Goal: Contribute content: Contribute content

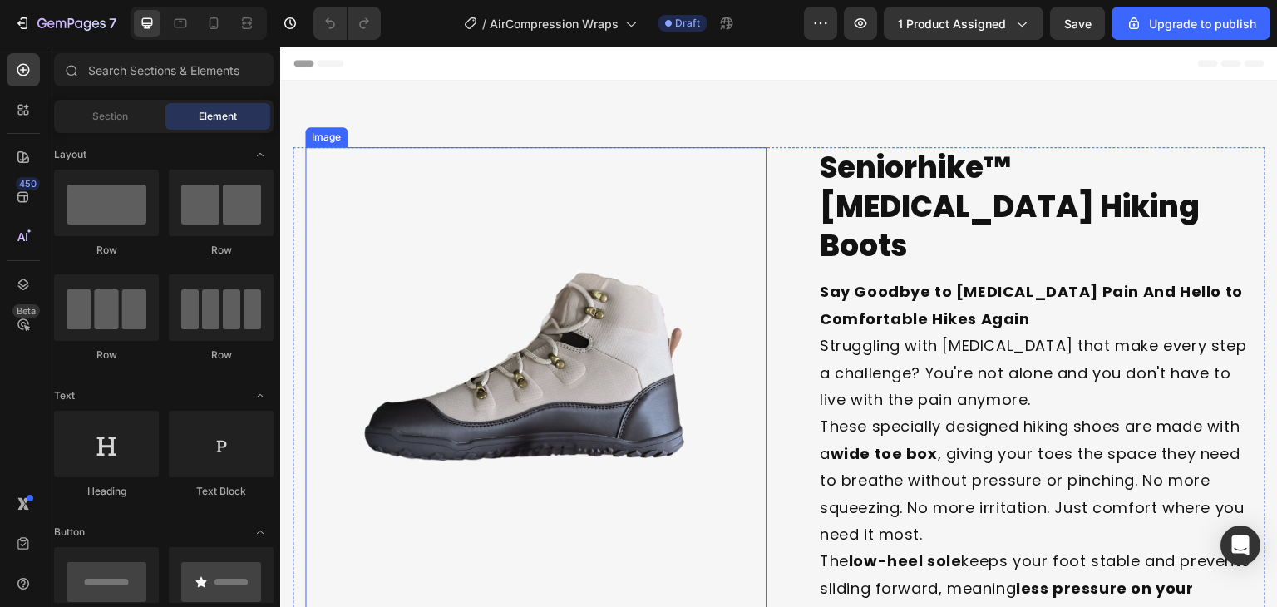
click at [615, 374] on img at bounding box center [536, 378] width 462 height 462
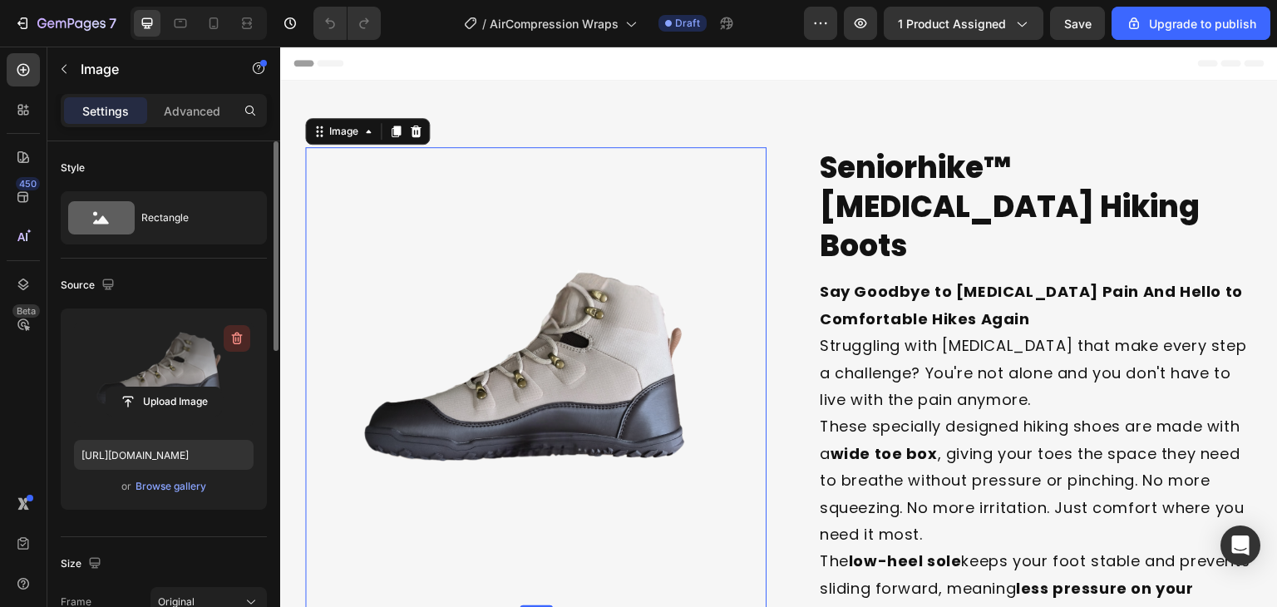
click at [241, 343] on icon "button" at bounding box center [237, 338] width 17 height 17
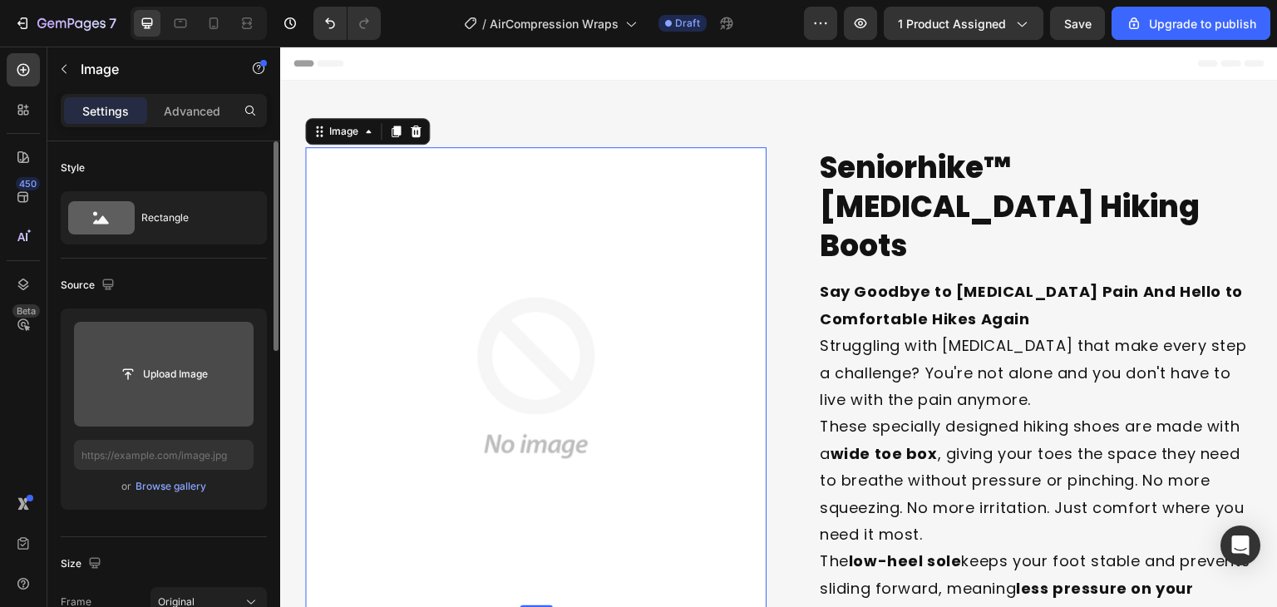
click at [180, 385] on input "file" at bounding box center [163, 374] width 115 height 28
click at [171, 364] on input "file" at bounding box center [163, 374] width 115 height 28
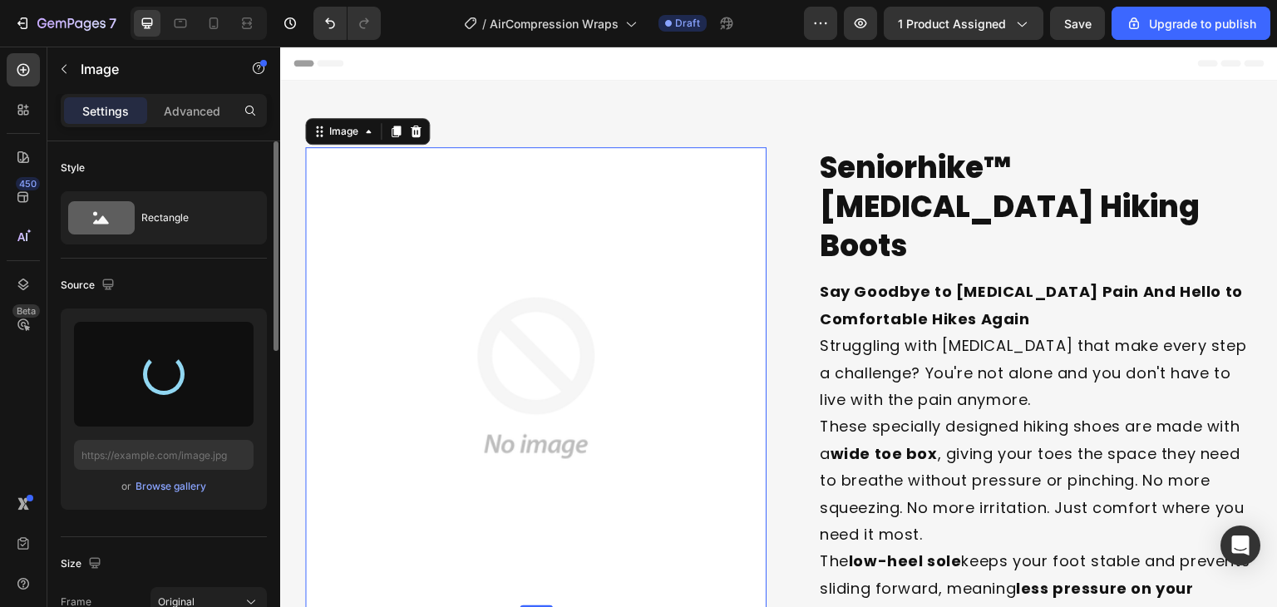
type input "[URL][DOMAIN_NAME]"
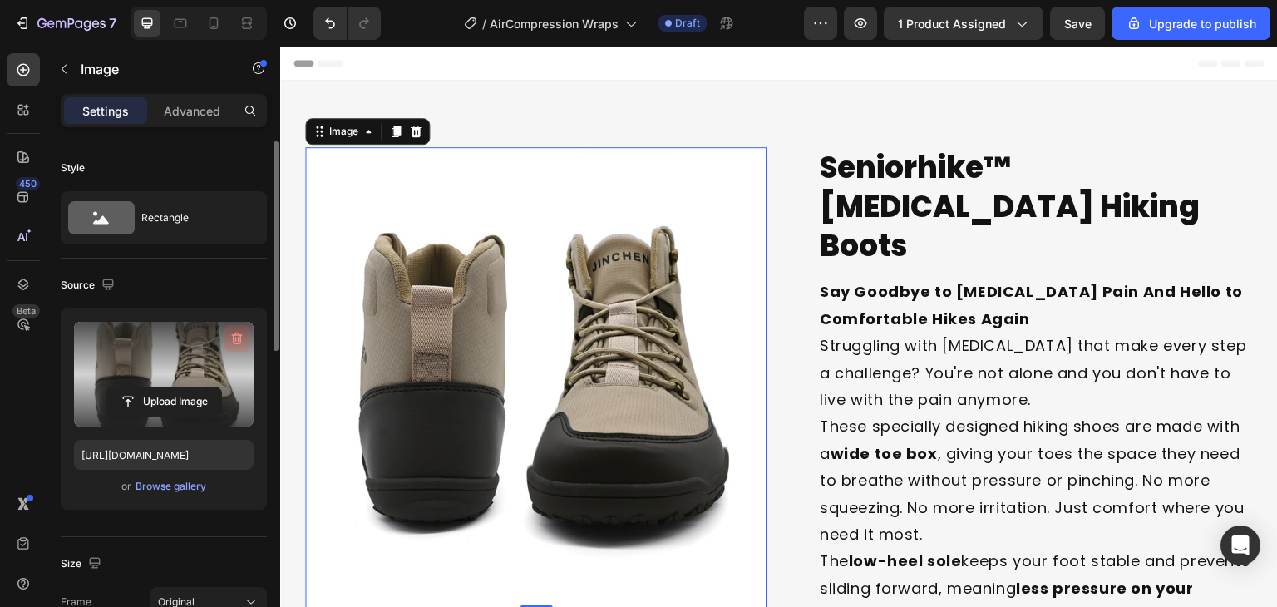
click at [235, 343] on icon "button" at bounding box center [237, 339] width 11 height 12
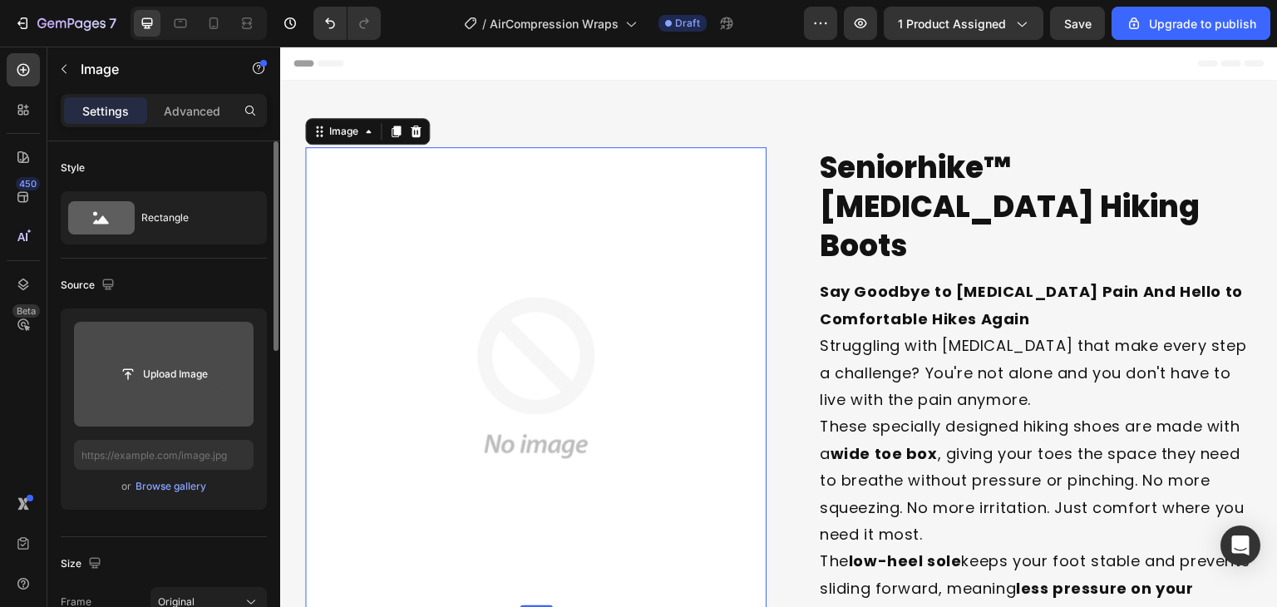
click at [195, 375] on input "file" at bounding box center [163, 374] width 115 height 28
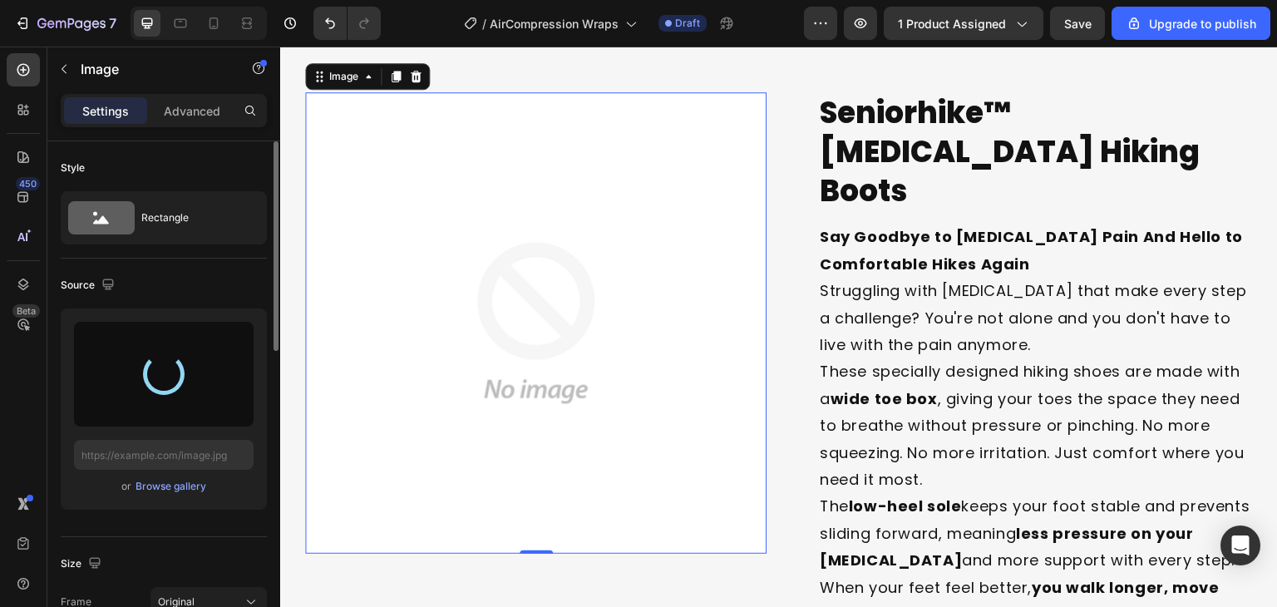
scroll to position [56, 0]
type input "[URL][DOMAIN_NAME]"
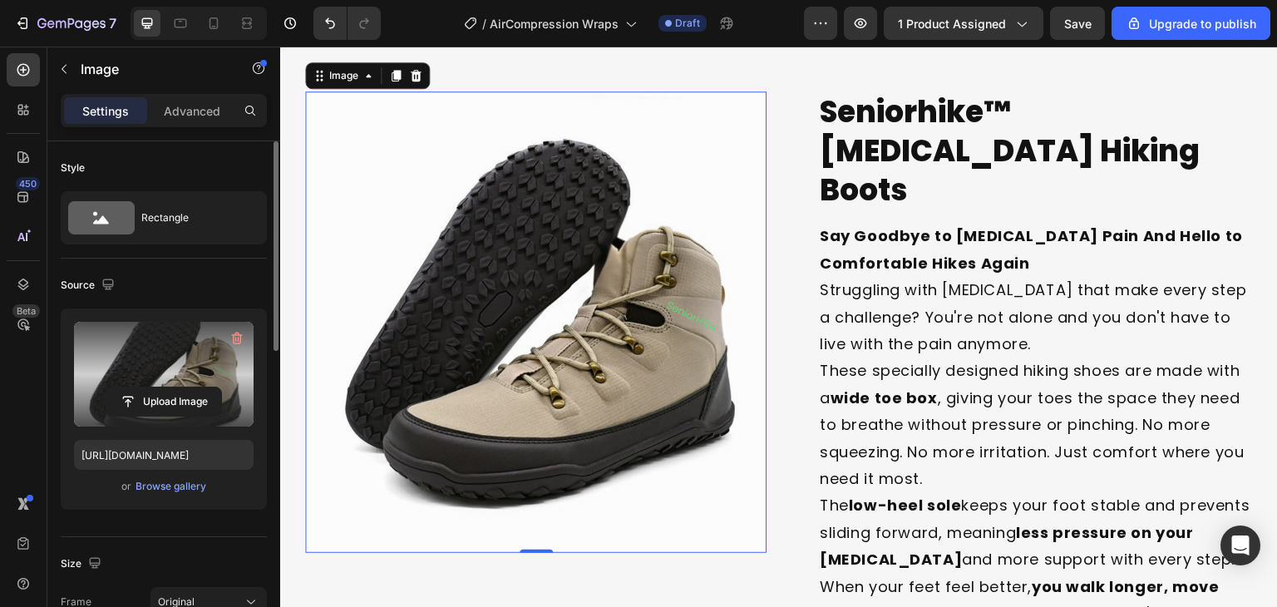
scroll to position [57, 0]
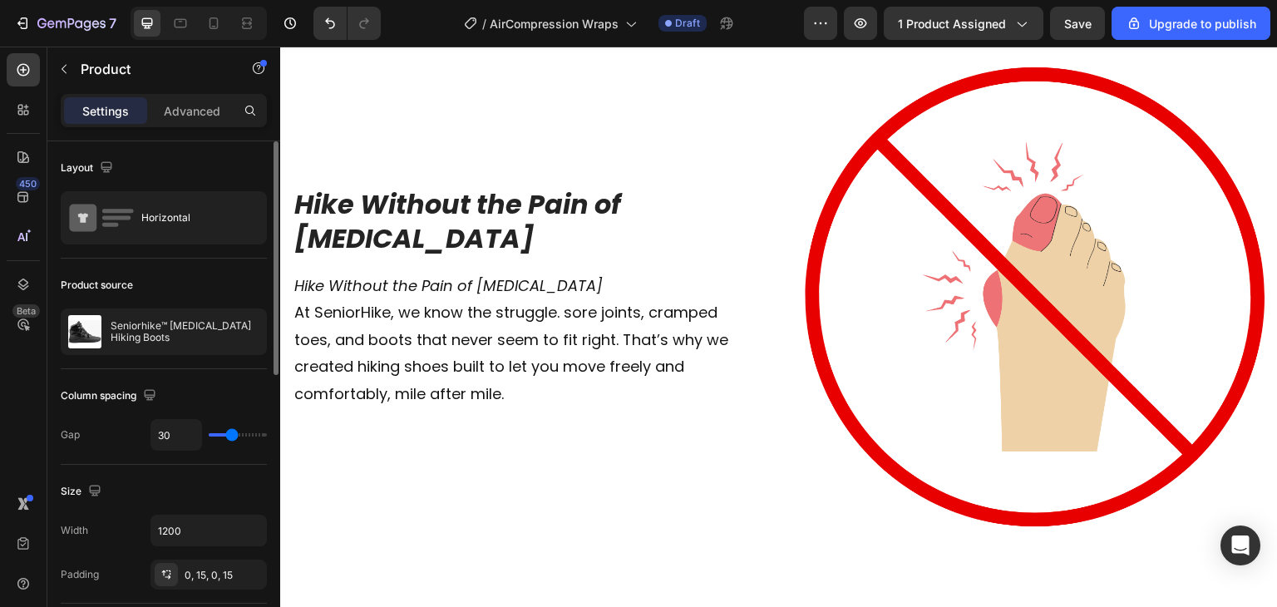
scroll to position [3629, 0]
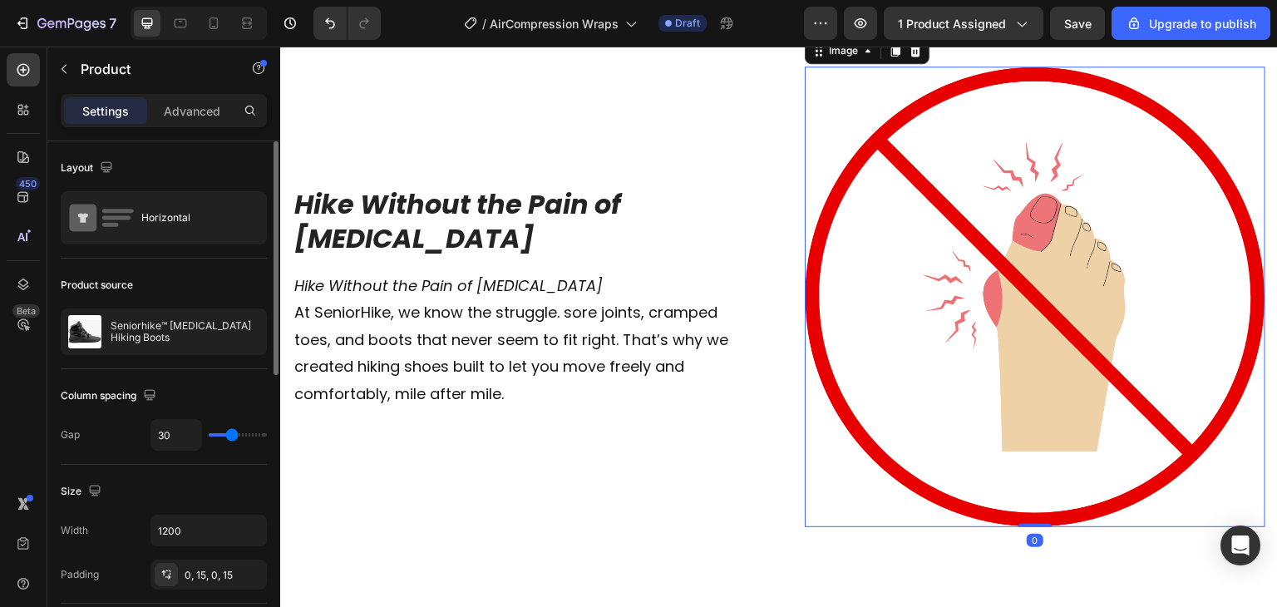
click at [977, 478] on img at bounding box center [1035, 297] width 461 height 461
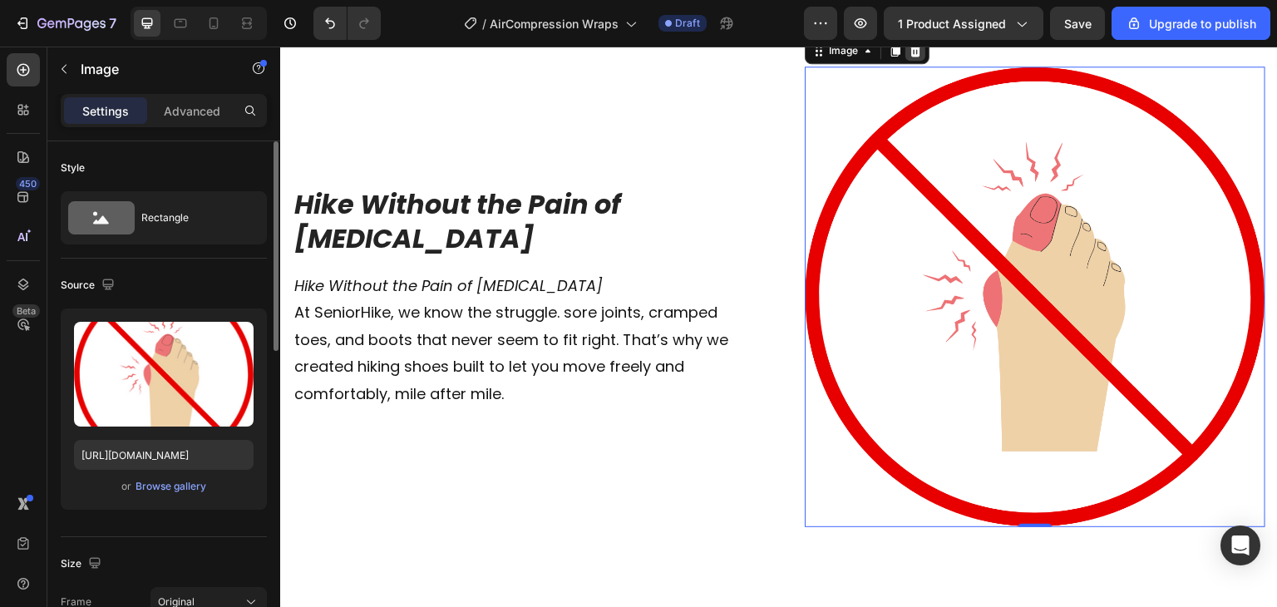
click at [911, 57] on icon at bounding box center [915, 50] width 13 height 13
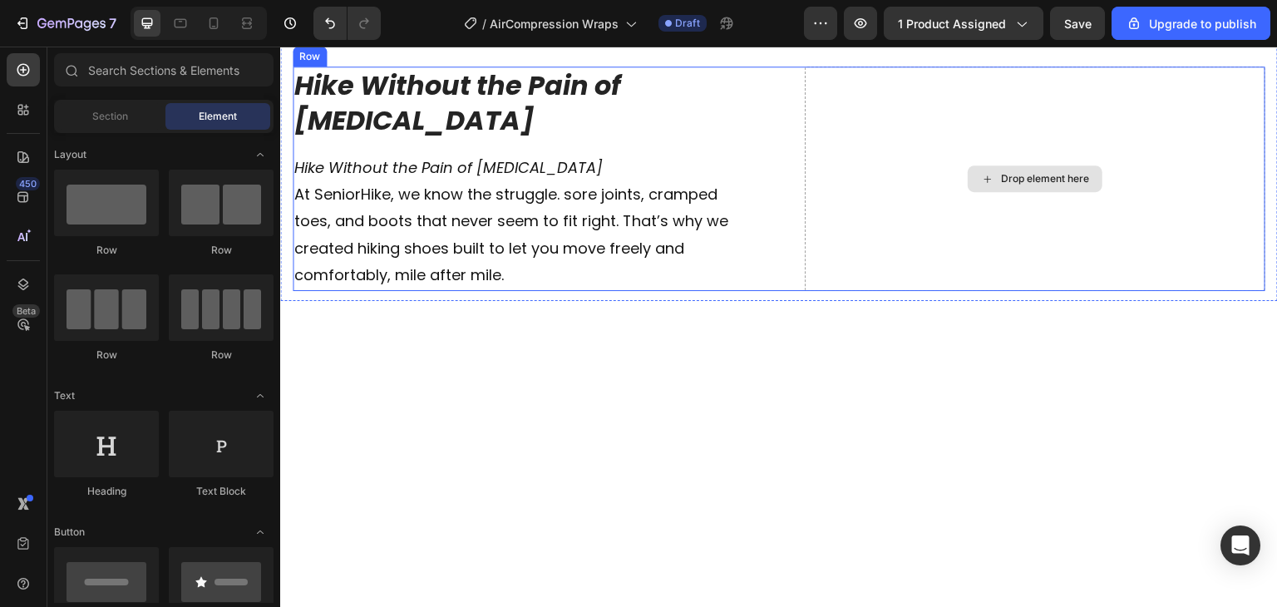
click at [1065, 185] on div "Drop element here" at bounding box center [1045, 178] width 88 height 13
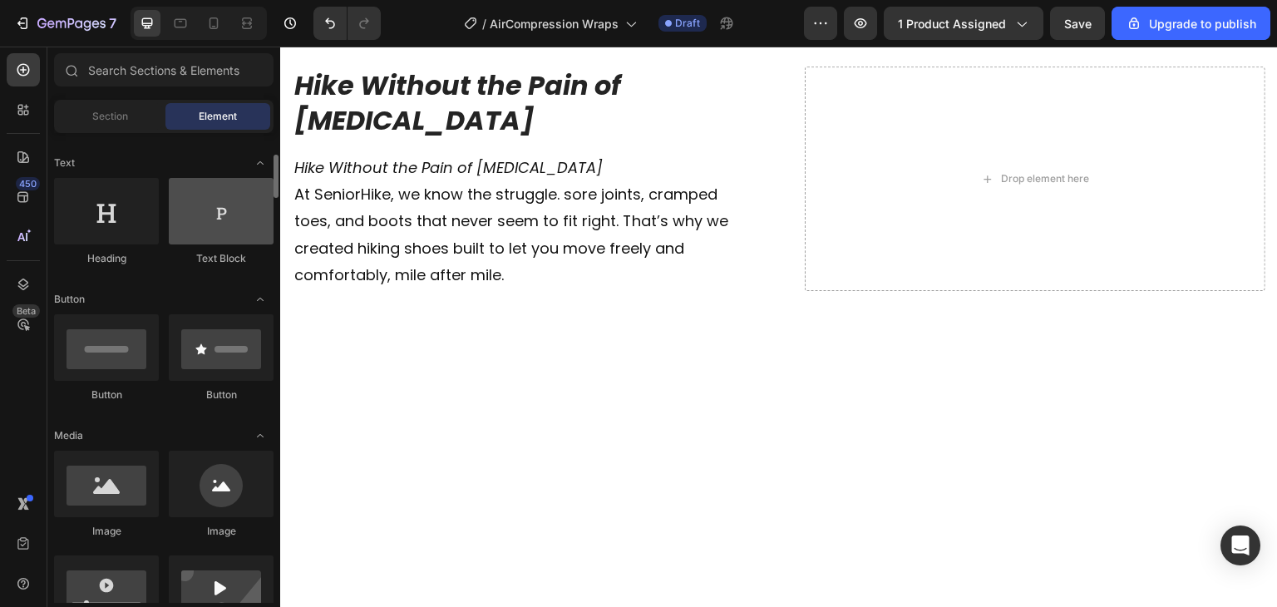
scroll to position [232, 0]
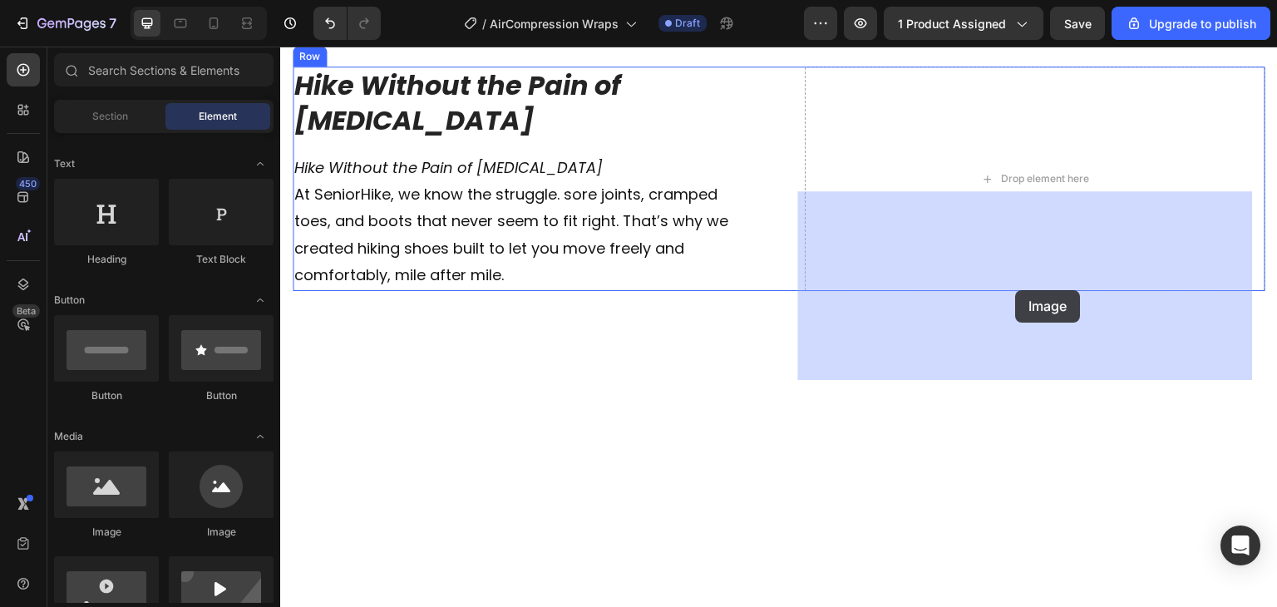
drag, startPoint x: 387, startPoint y: 520, endPoint x: 1016, endPoint y: 290, distance: 670.1
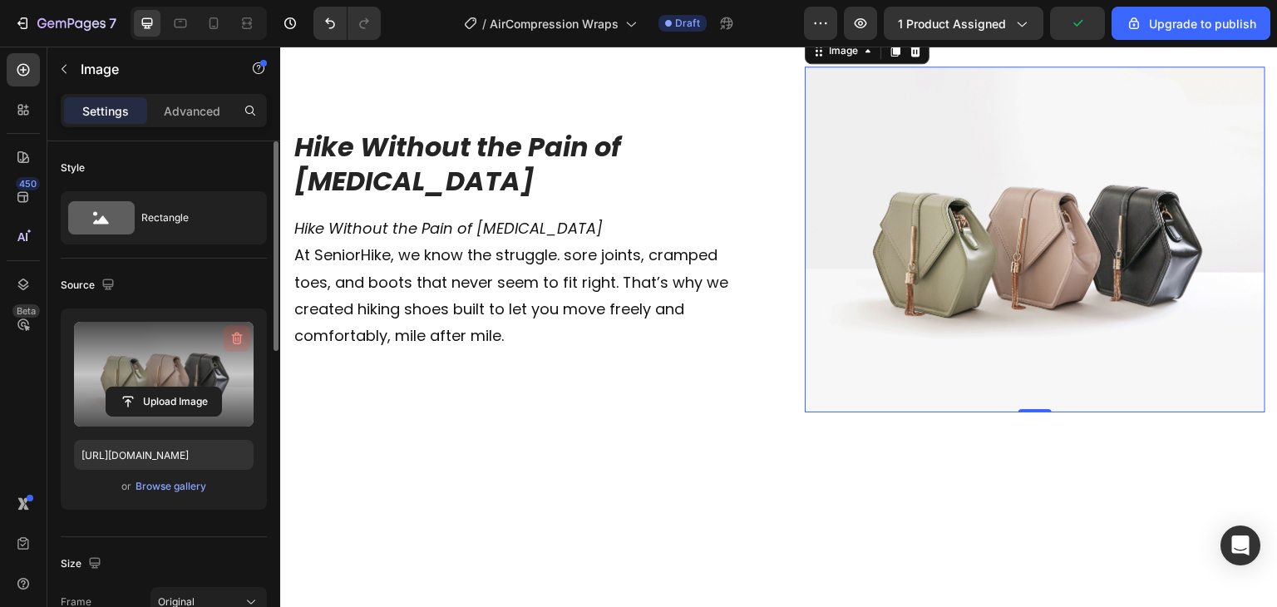
click at [236, 339] on icon "button" at bounding box center [236, 339] width 2 height 5
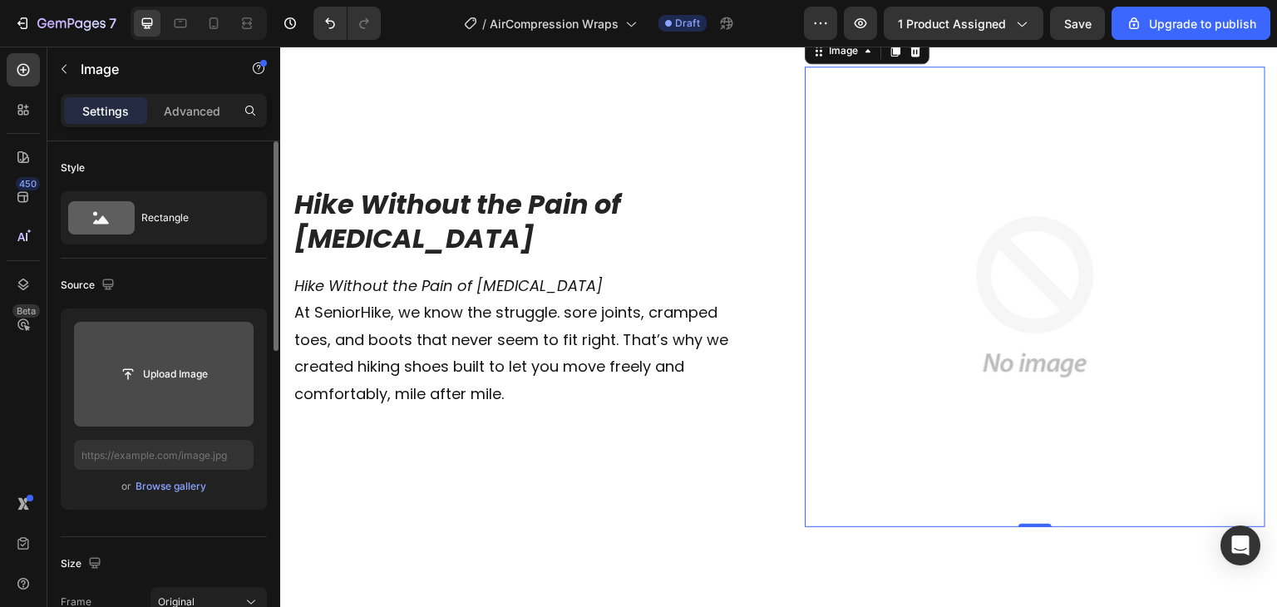
click at [192, 363] on input "file" at bounding box center [163, 374] width 115 height 28
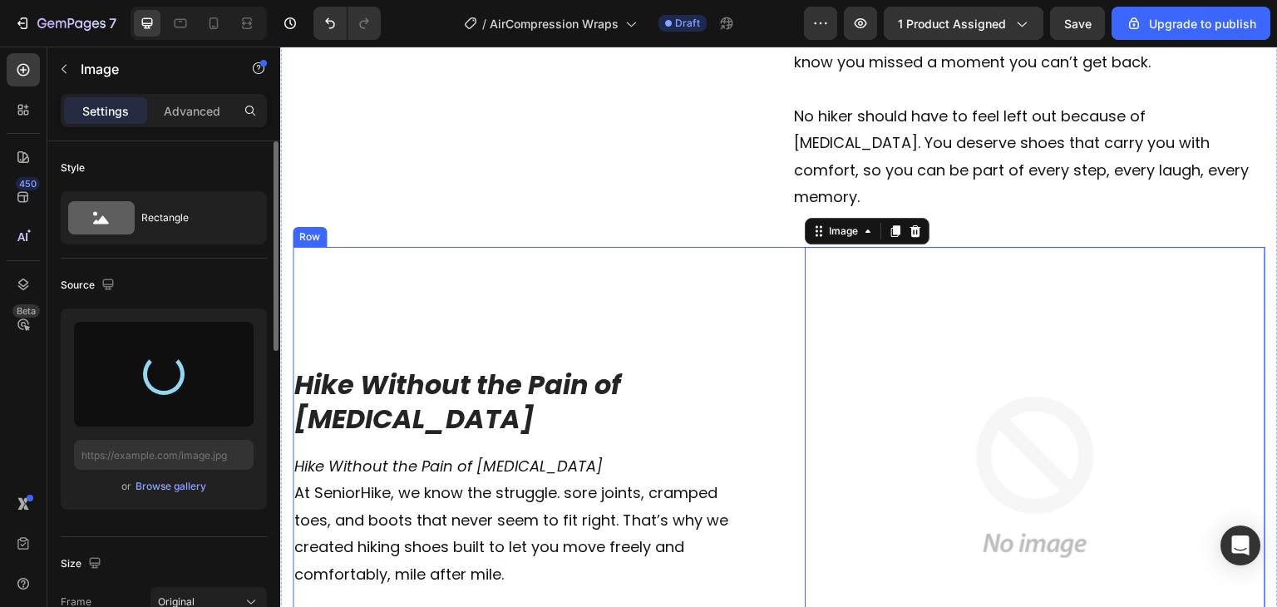
type input "[URL][DOMAIN_NAME]"
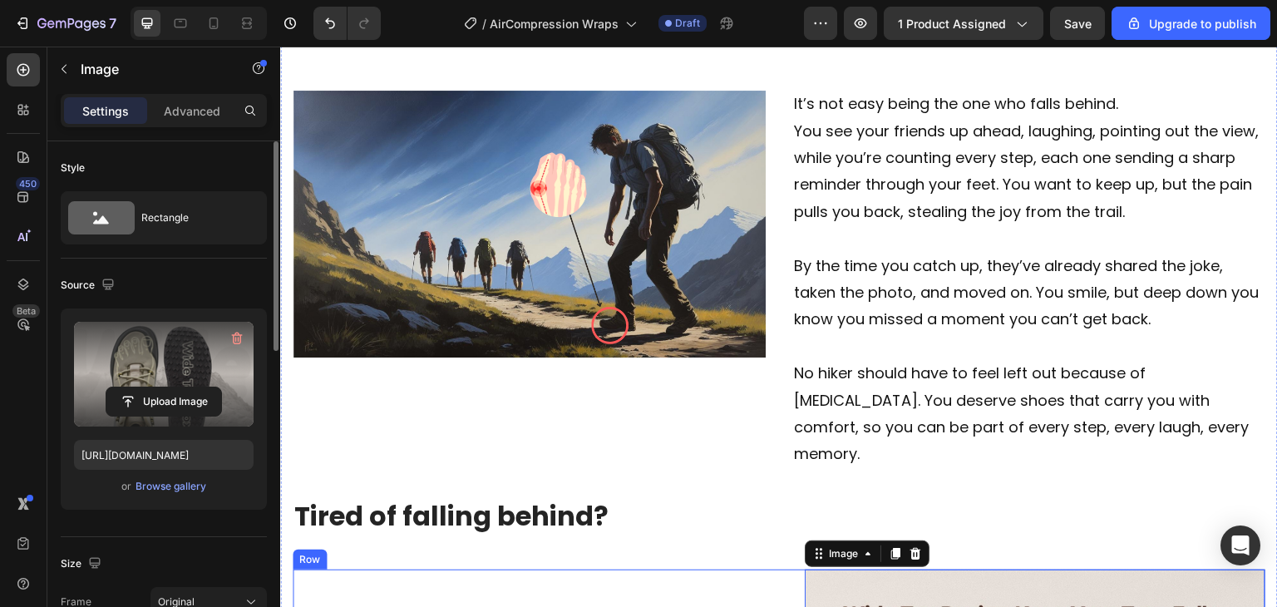
scroll to position [3258, 0]
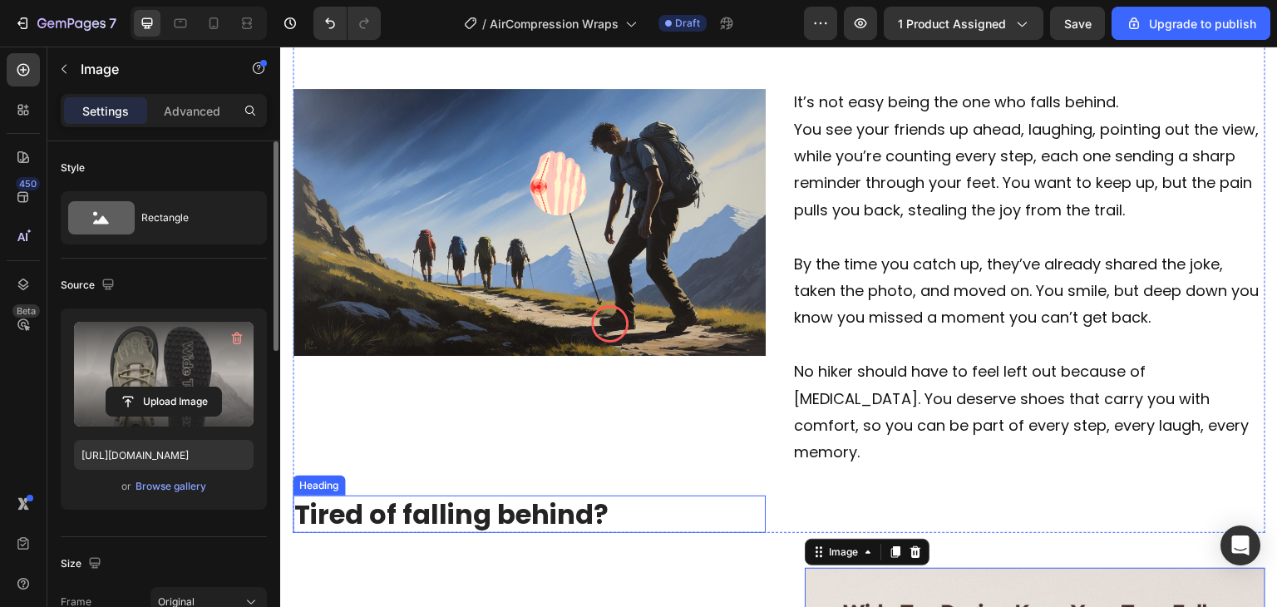
click at [557, 511] on h2 "Tired of falling behind?" at bounding box center [529, 515] width 473 height 38
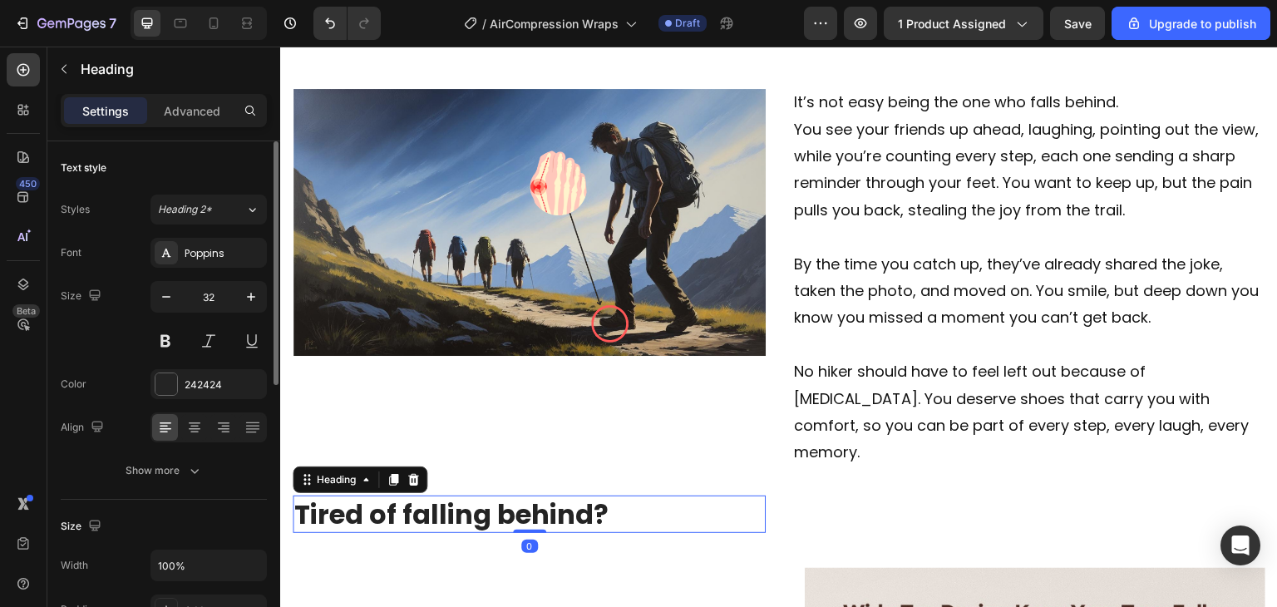
click at [653, 496] on h2 "Tired of falling behind?" at bounding box center [529, 515] width 473 height 38
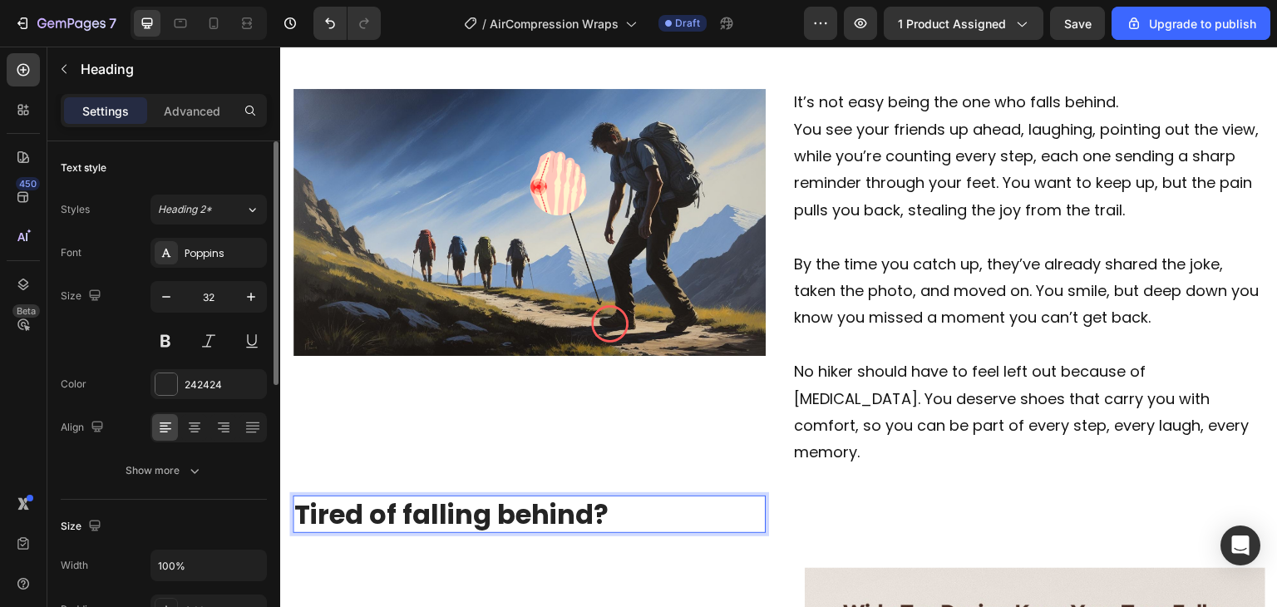
click at [653, 496] on h2 "Tired of falling behind?" at bounding box center [529, 515] width 473 height 38
click at [674, 472] on img at bounding box center [529, 258] width 473 height 473
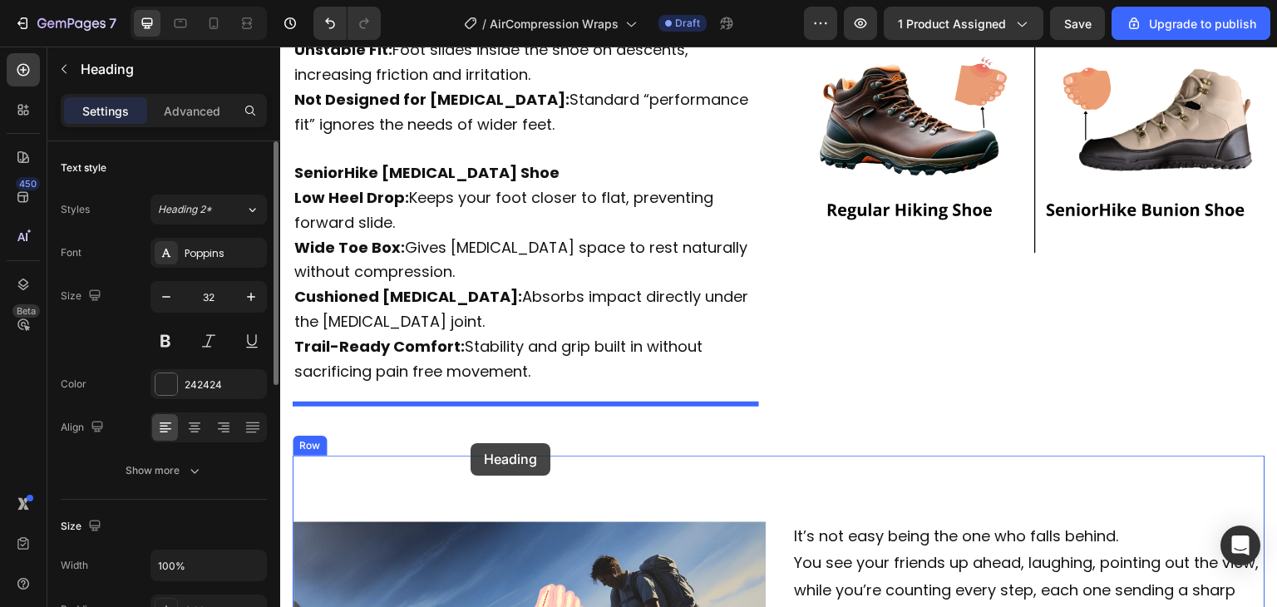
scroll to position [2881, 0]
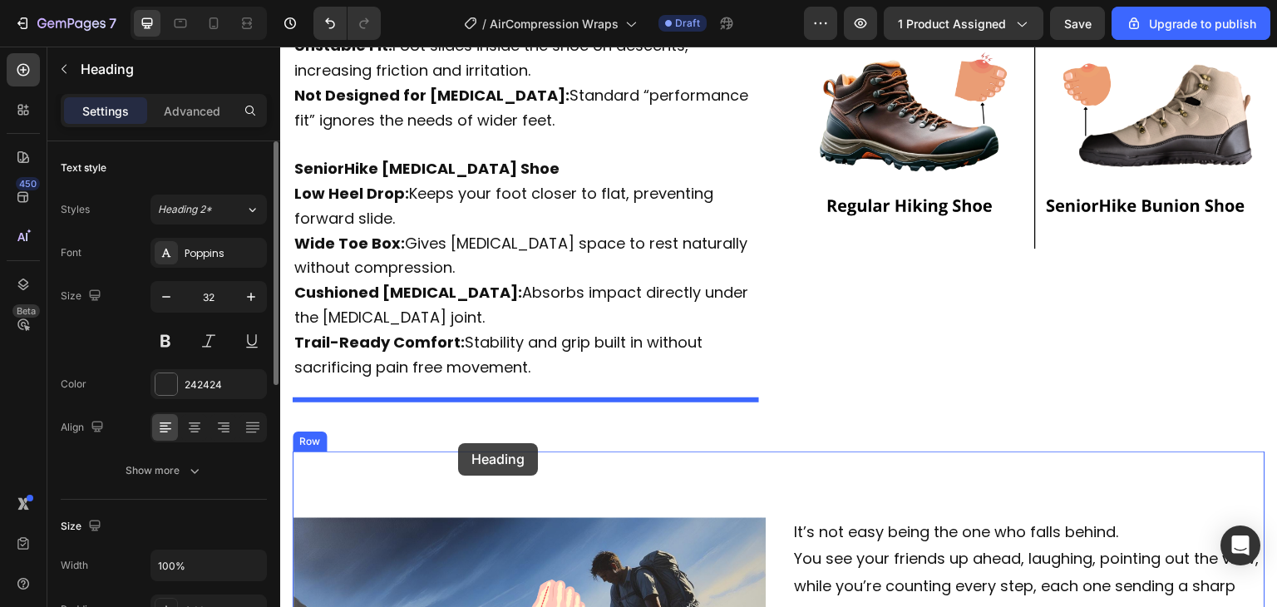
drag, startPoint x: 705, startPoint y: 511, endPoint x: 442, endPoint y: 434, distance: 274.7
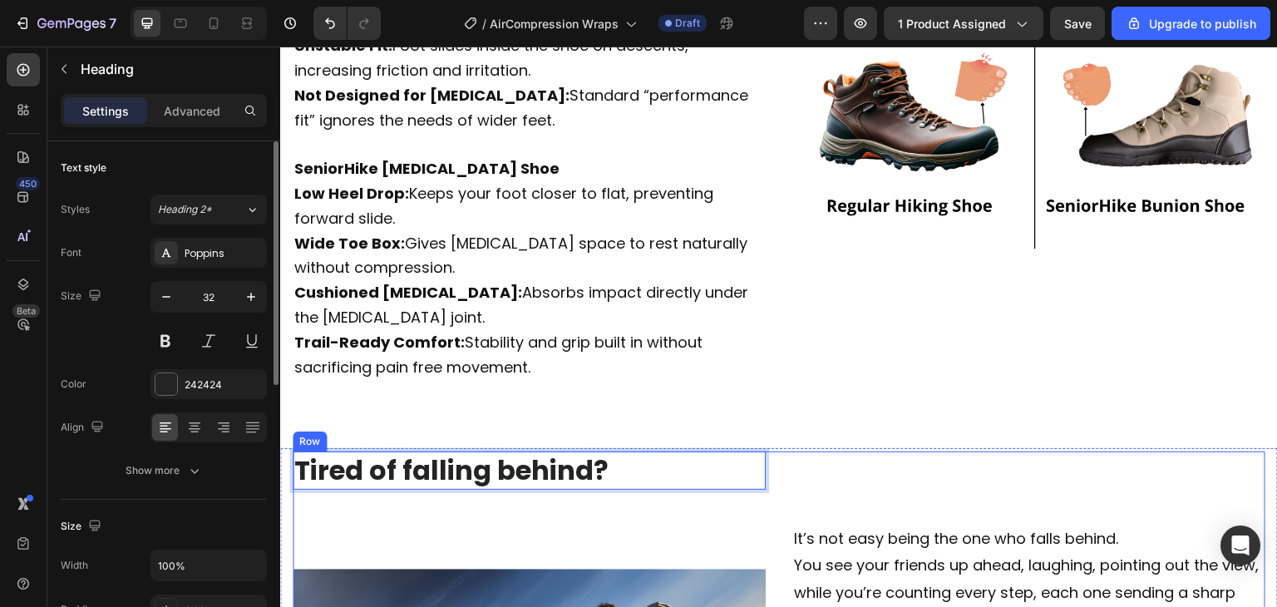
drag, startPoint x: 611, startPoint y: 413, endPoint x: 626, endPoint y: 439, distance: 29.8
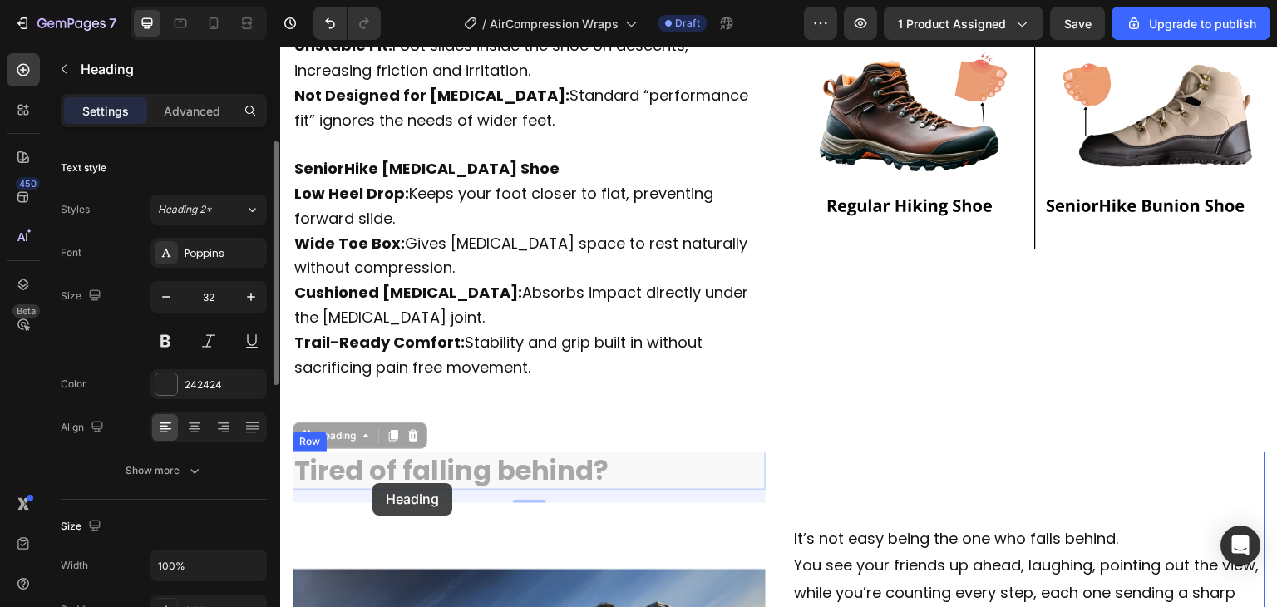
drag, startPoint x: 747, startPoint y: 424, endPoint x: 373, endPoint y: 483, distance: 378.9
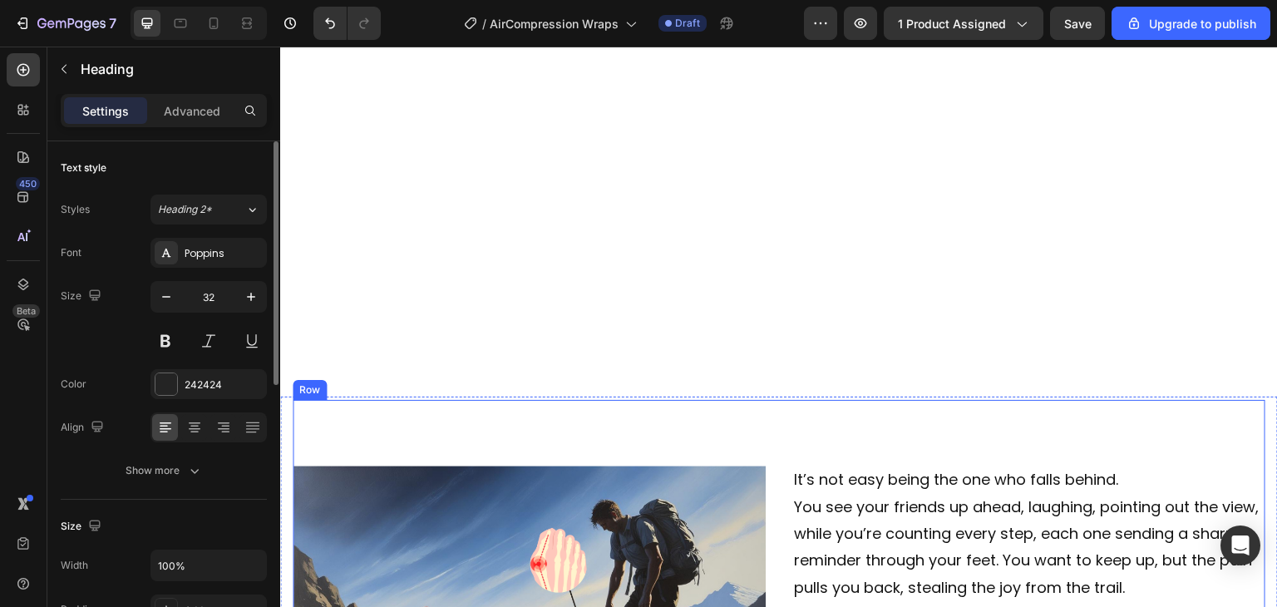
scroll to position [3292, 0]
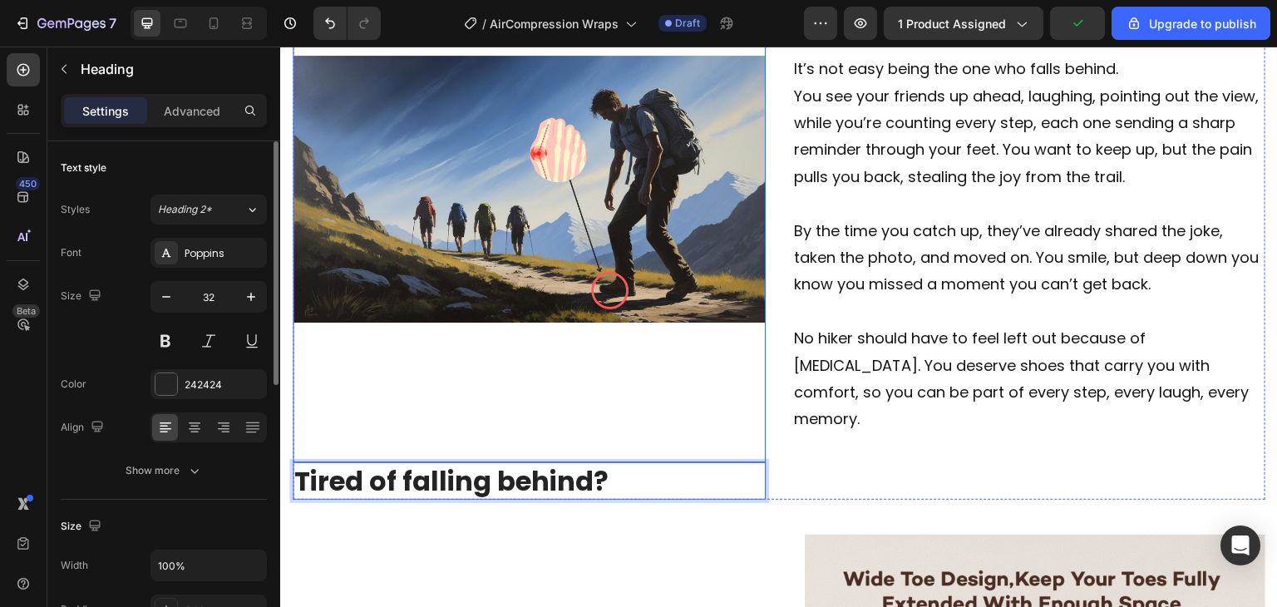
drag, startPoint x: 717, startPoint y: 478, endPoint x: 680, endPoint y: 484, distance: 37.1
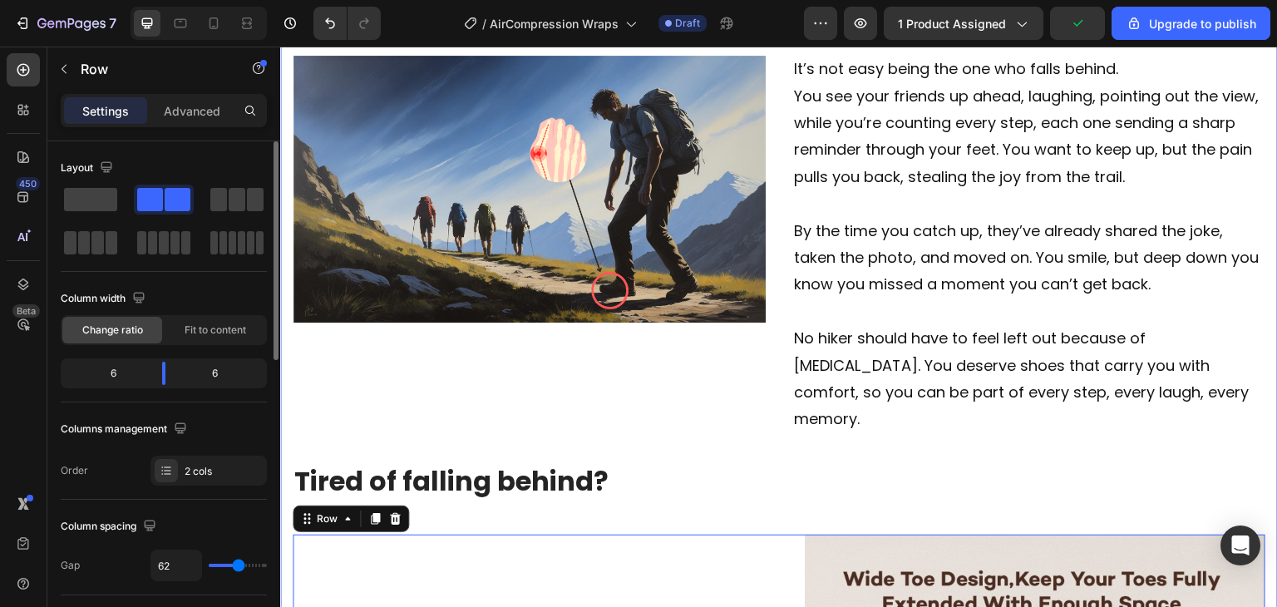
click at [724, 515] on div "Image Tired of falling behind? Heading It’s not easy being the one who falls be…" at bounding box center [779, 492] width 973 height 1007
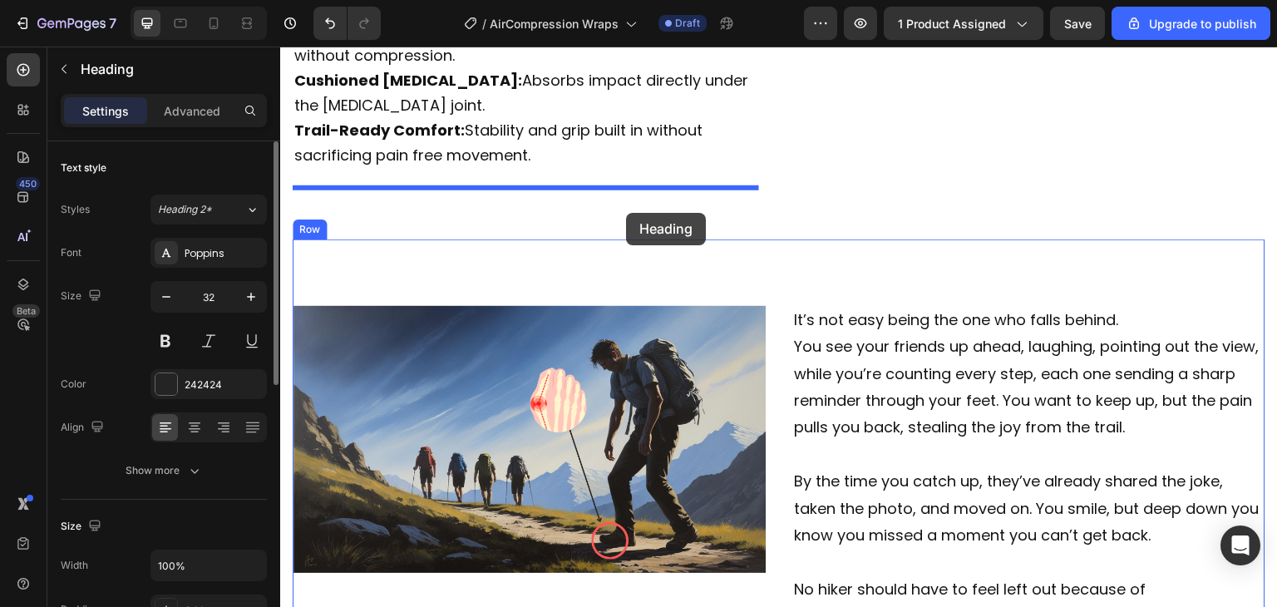
scroll to position [2916, 0]
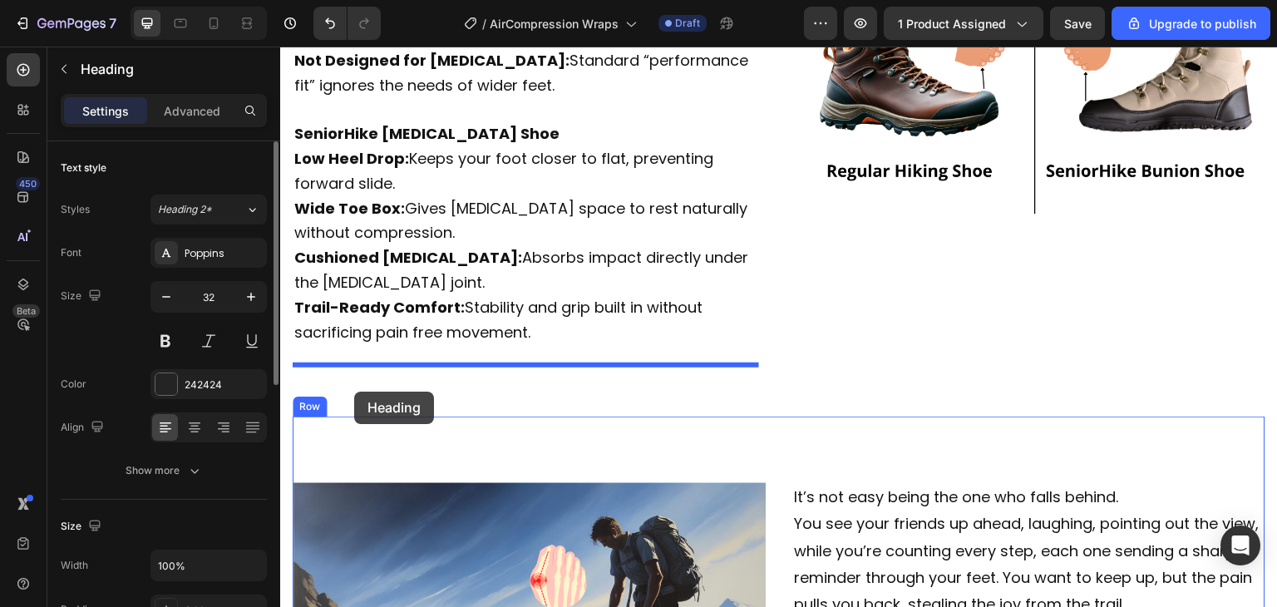
drag, startPoint x: 740, startPoint y: 481, endPoint x: 343, endPoint y: 391, distance: 407.5
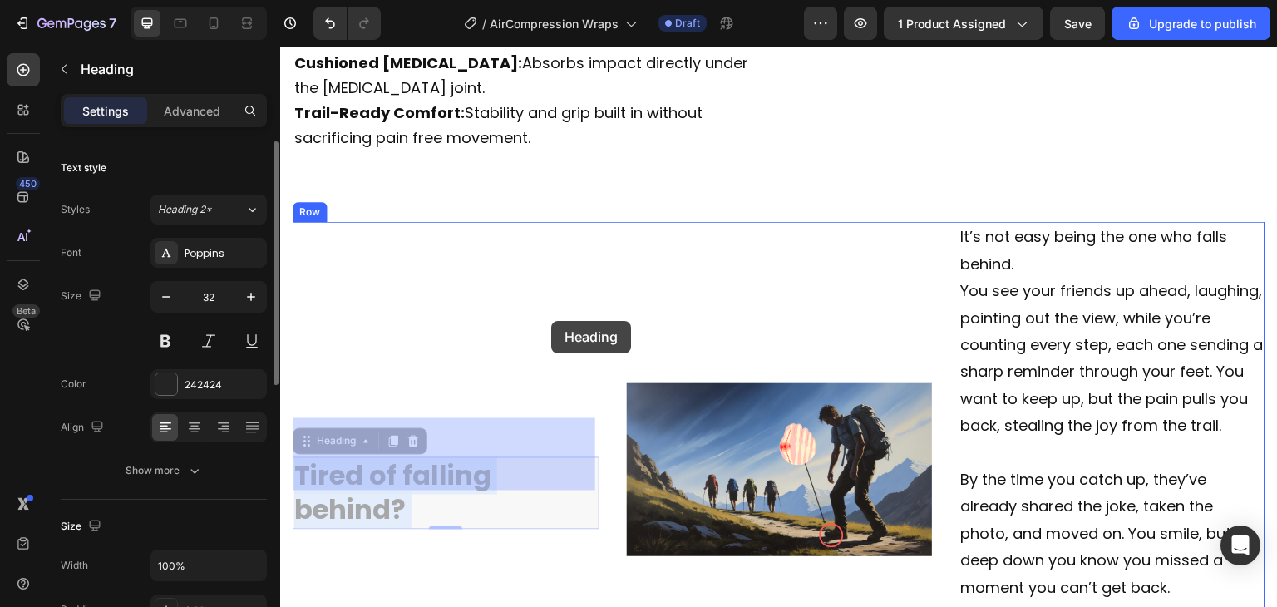
scroll to position [3074, 0]
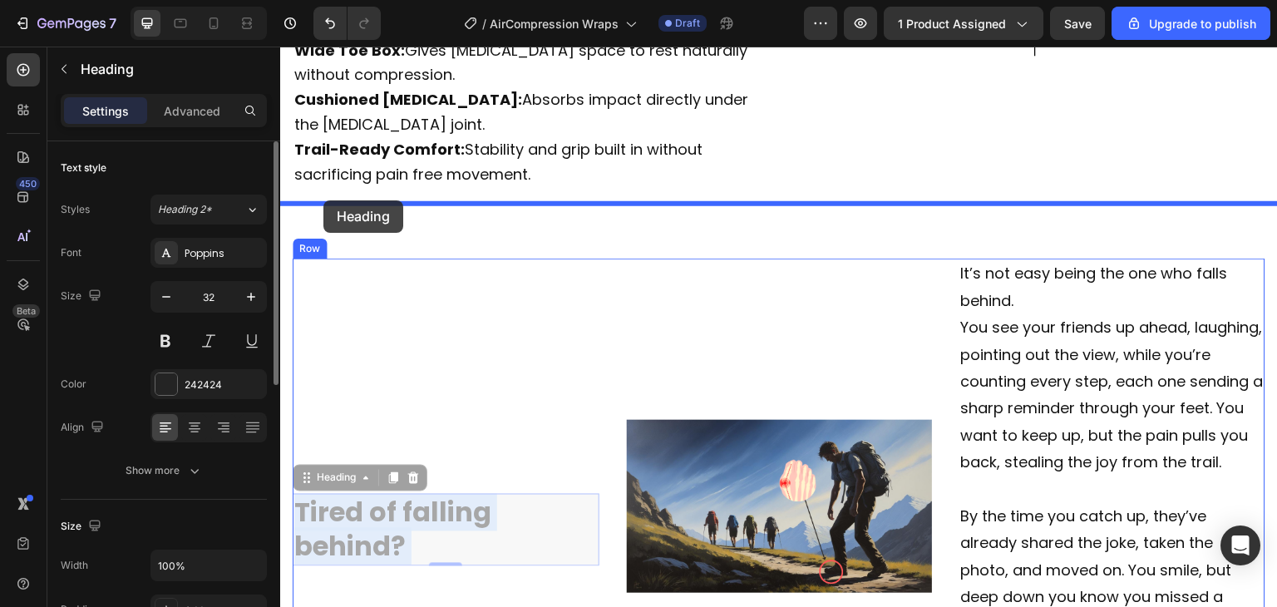
drag, startPoint x: 506, startPoint y: 444, endPoint x: 324, endPoint y: 200, distance: 303.7
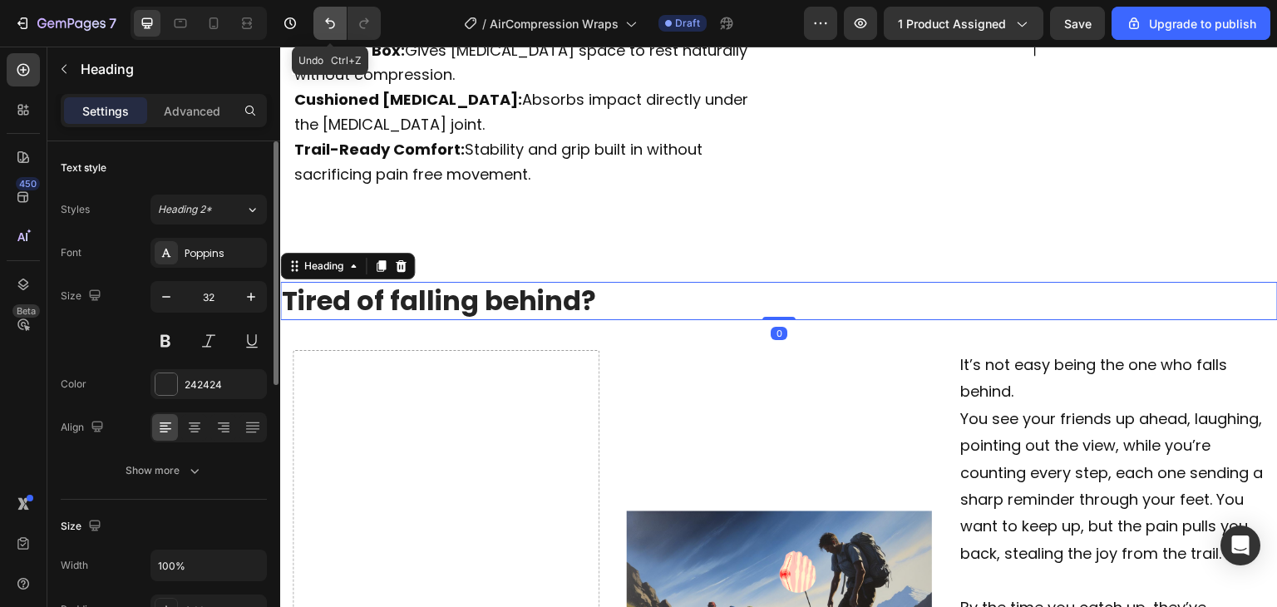
click at [329, 37] on button "Undo/Redo" at bounding box center [330, 23] width 33 height 33
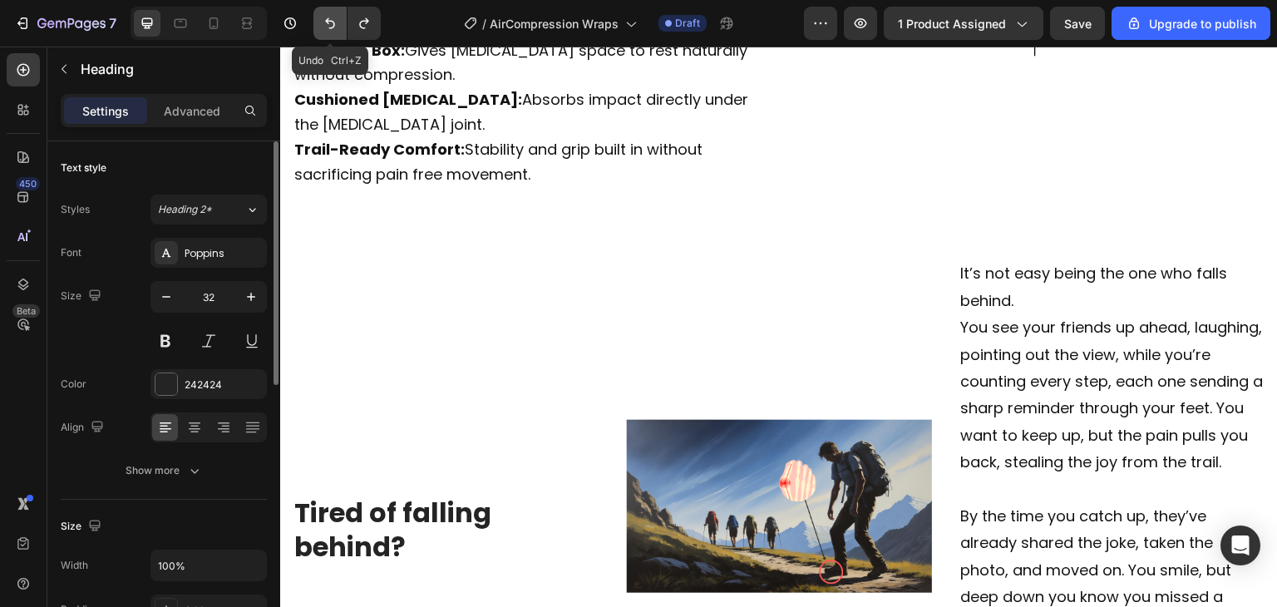
click at [329, 37] on button "Undo/Redo" at bounding box center [330, 23] width 33 height 33
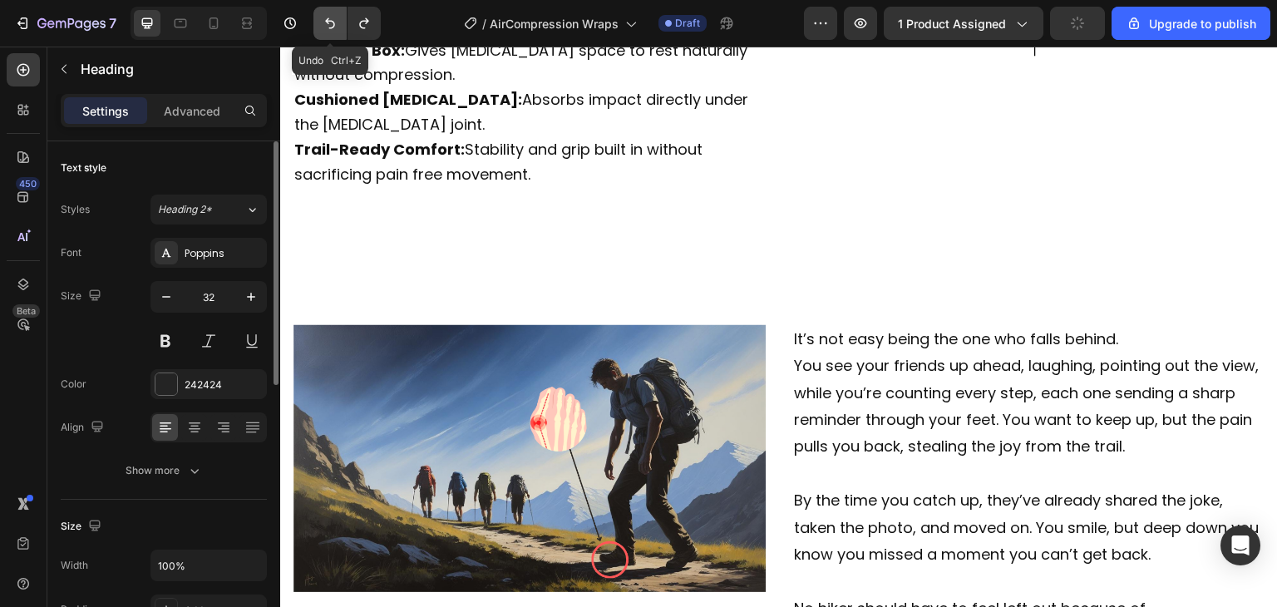
click at [329, 37] on button "Undo/Redo" at bounding box center [330, 23] width 33 height 33
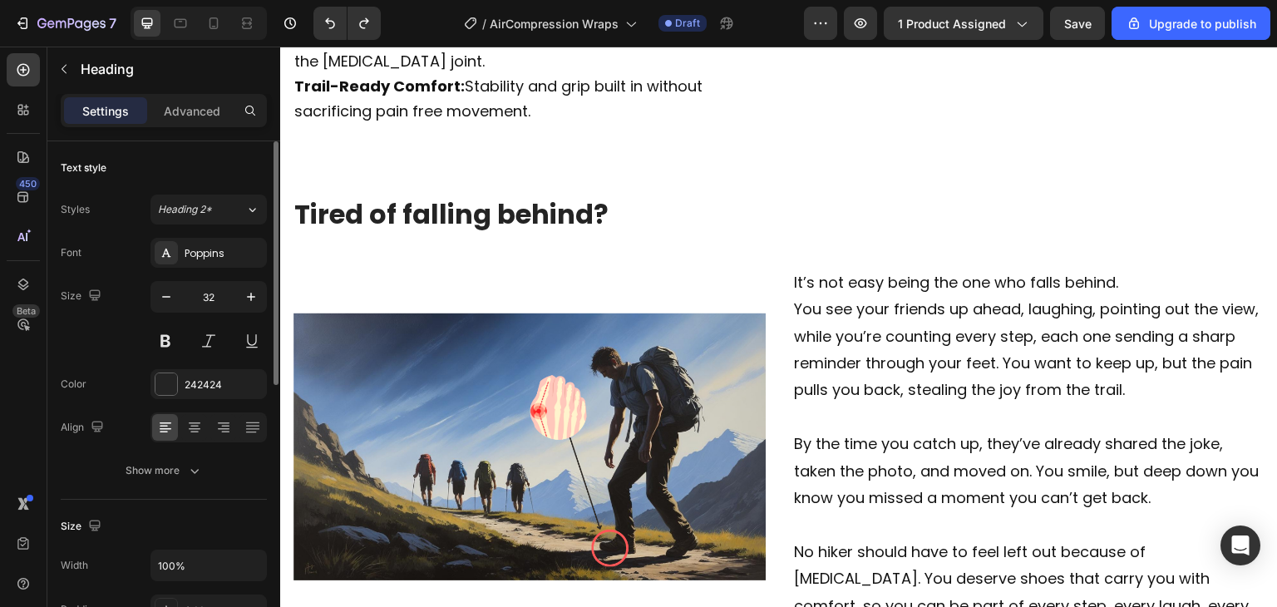
scroll to position [3135, 0]
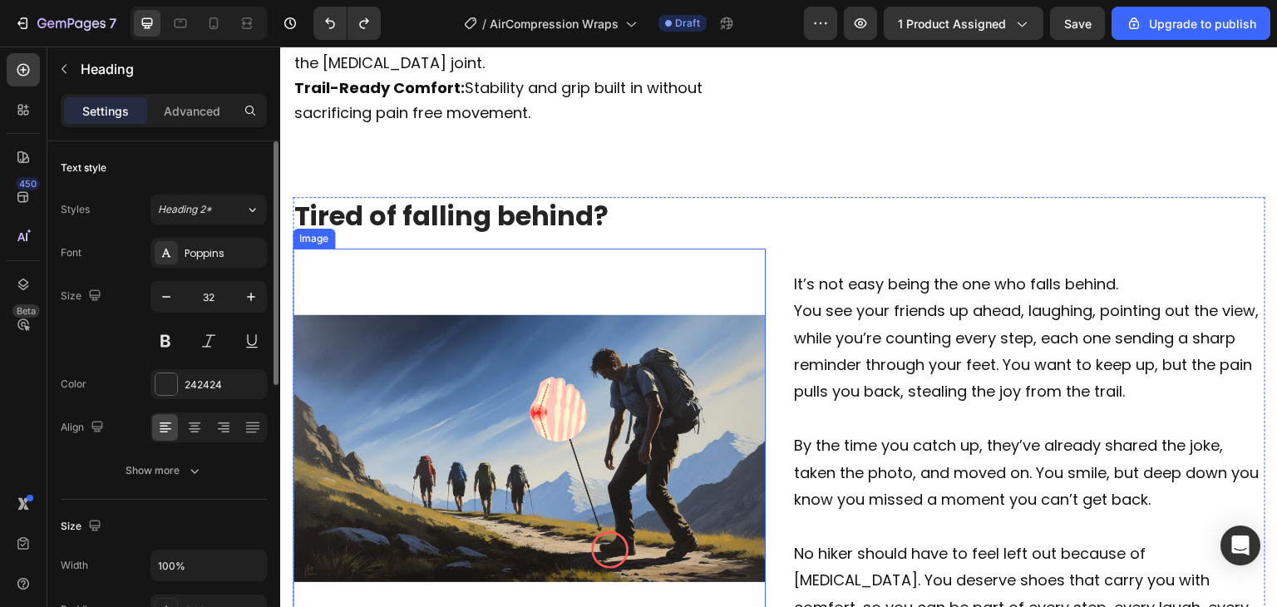
click at [593, 342] on img at bounding box center [529, 485] width 473 height 473
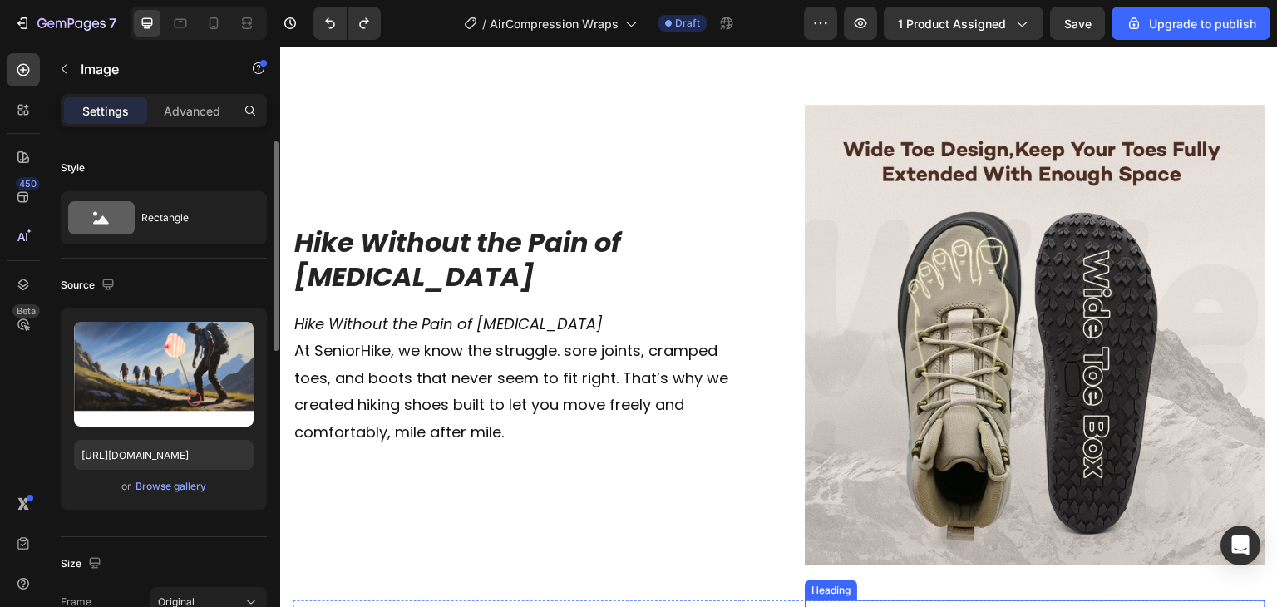
scroll to position [3736, 0]
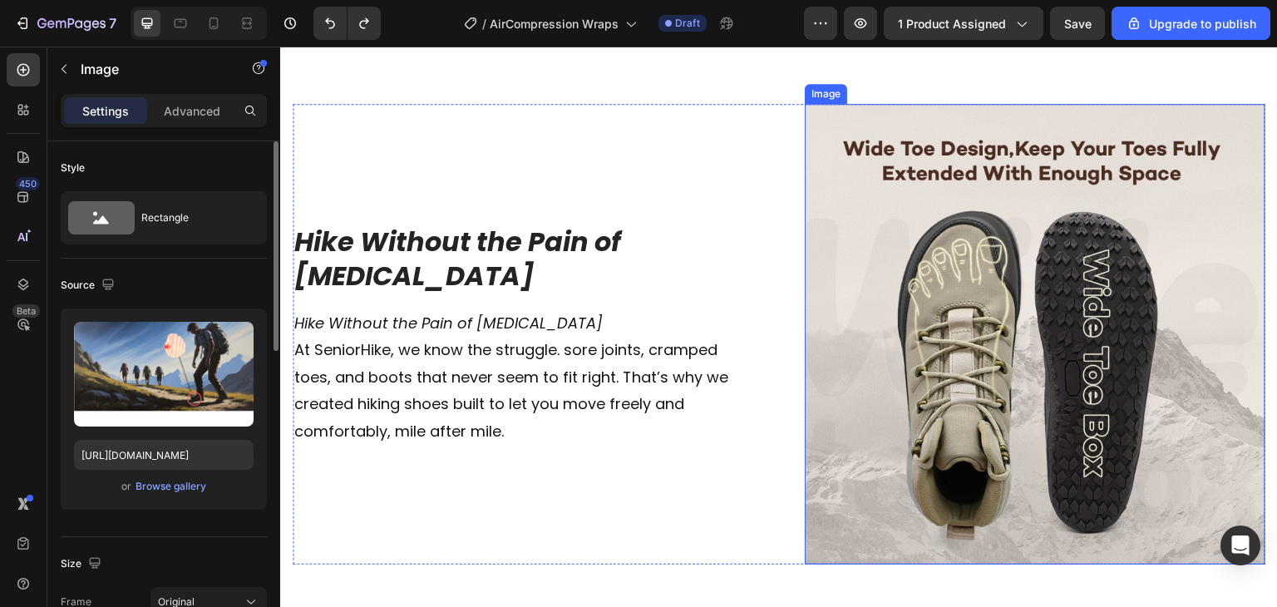
click at [984, 296] on img at bounding box center [1035, 334] width 461 height 461
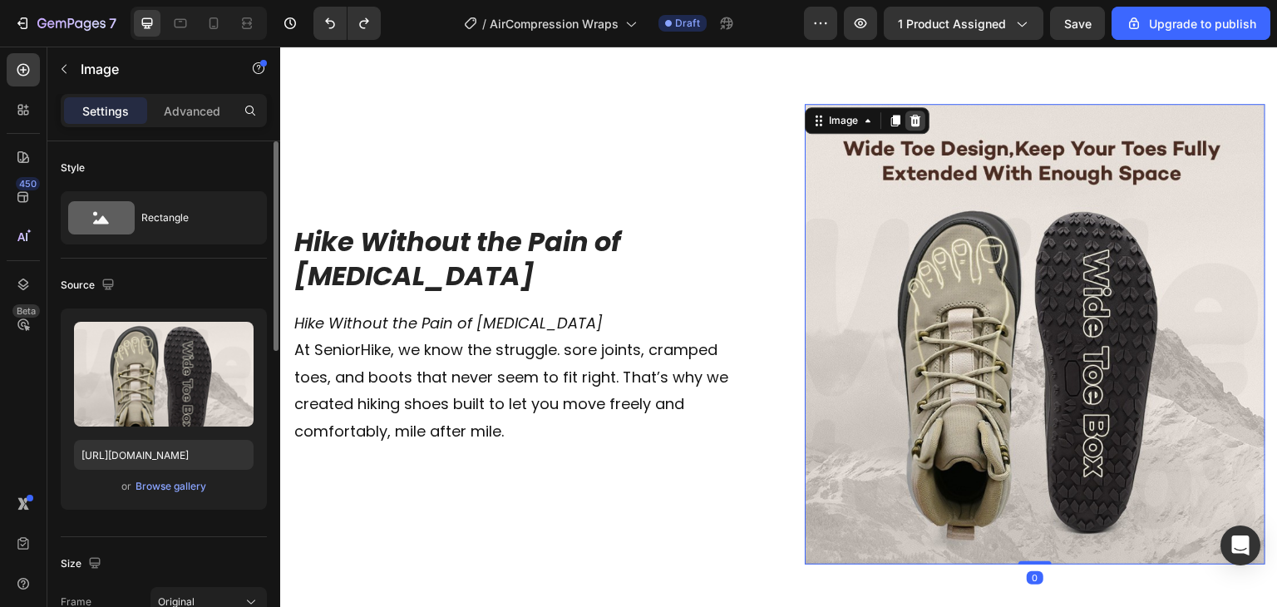
click at [911, 115] on icon at bounding box center [916, 121] width 11 height 12
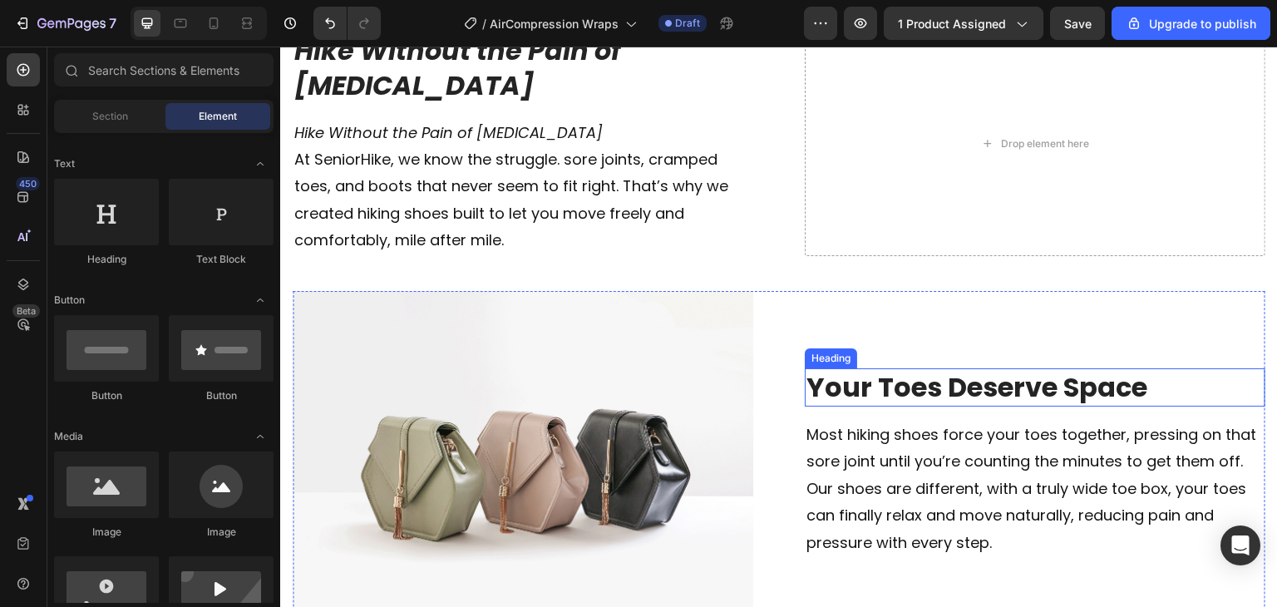
scroll to position [3809, 0]
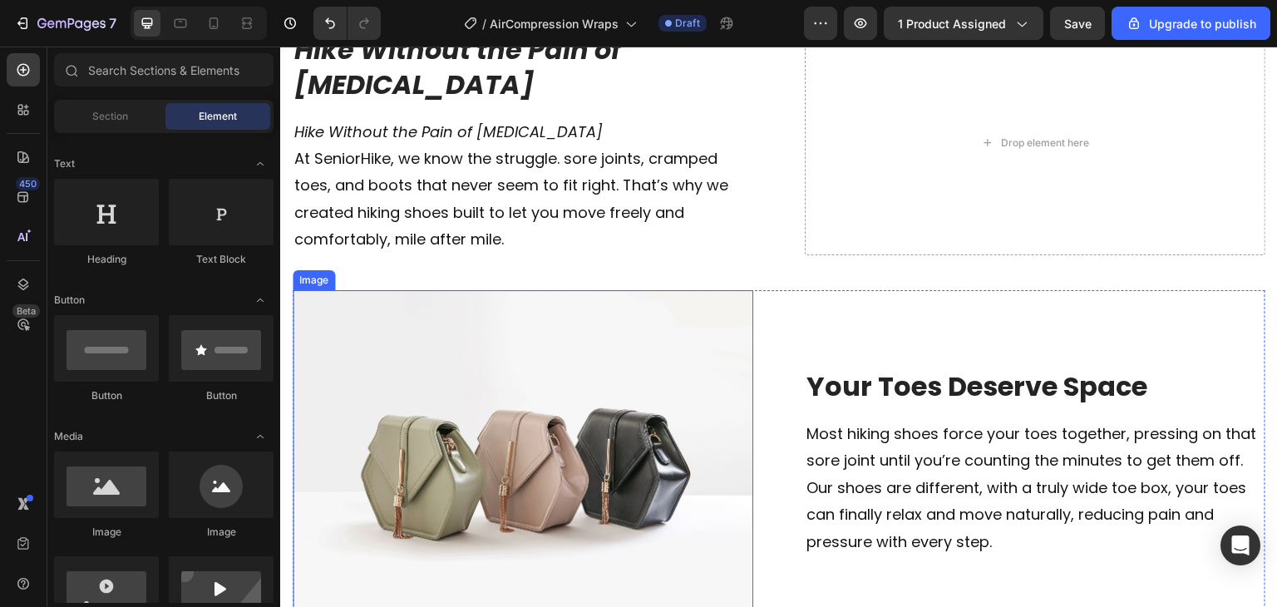
click at [556, 431] on img at bounding box center [523, 463] width 461 height 346
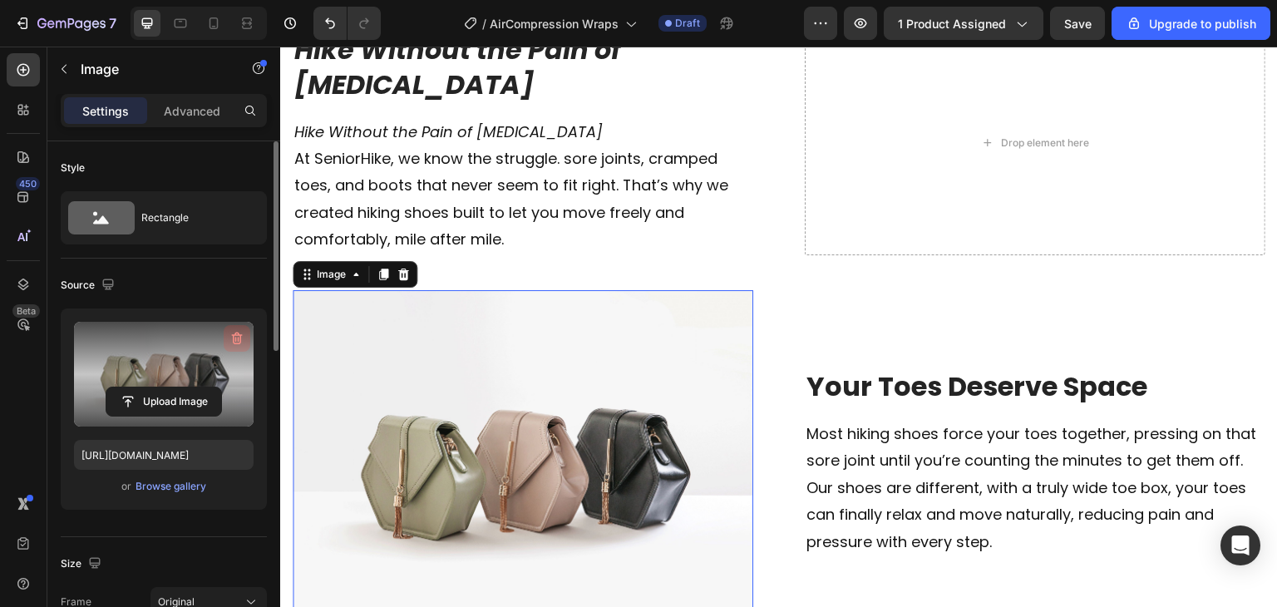
click at [237, 340] on icon "button" at bounding box center [237, 338] width 17 height 17
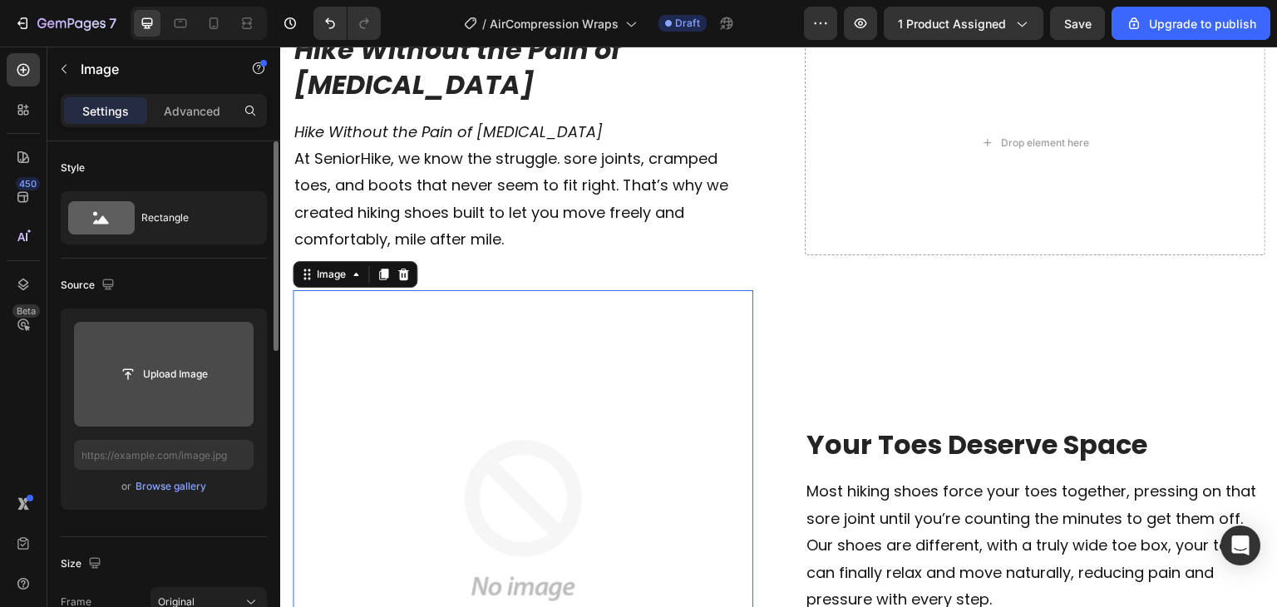
click at [208, 372] on input "file" at bounding box center [163, 374] width 115 height 28
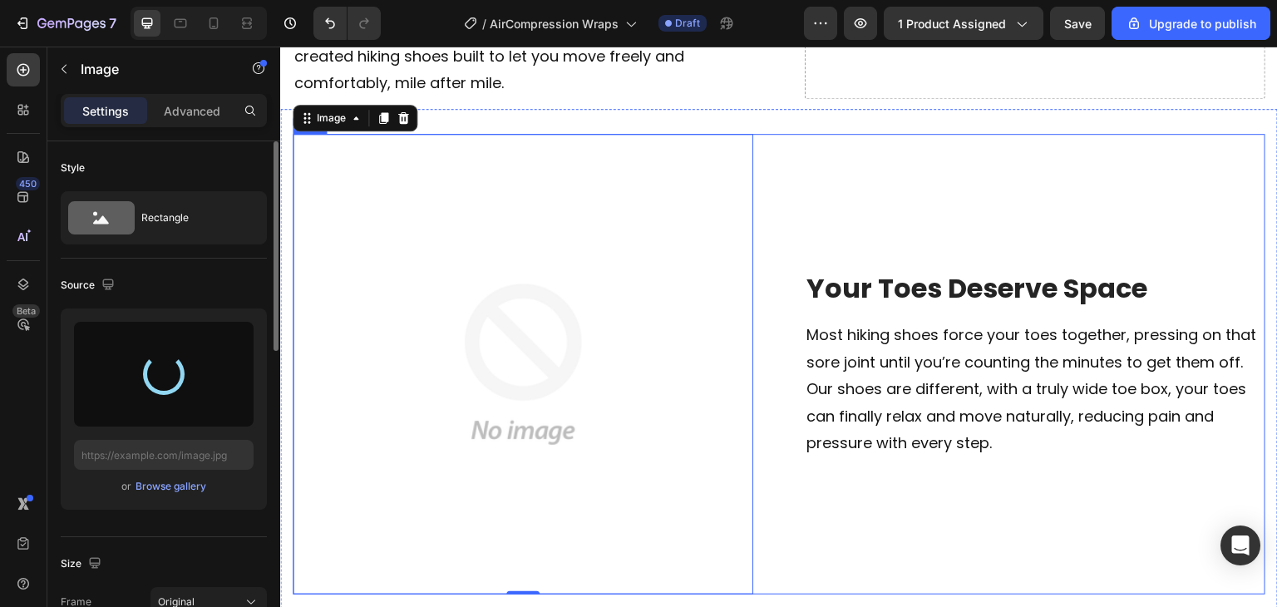
type input "[URL][DOMAIN_NAME]"
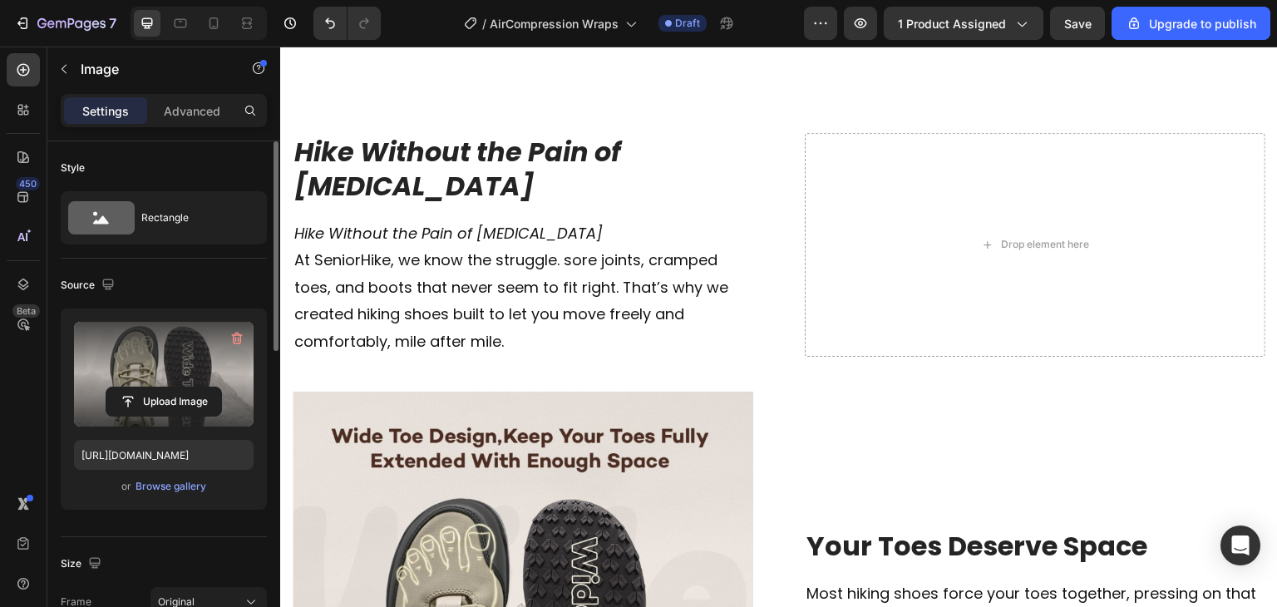
scroll to position [3413, 0]
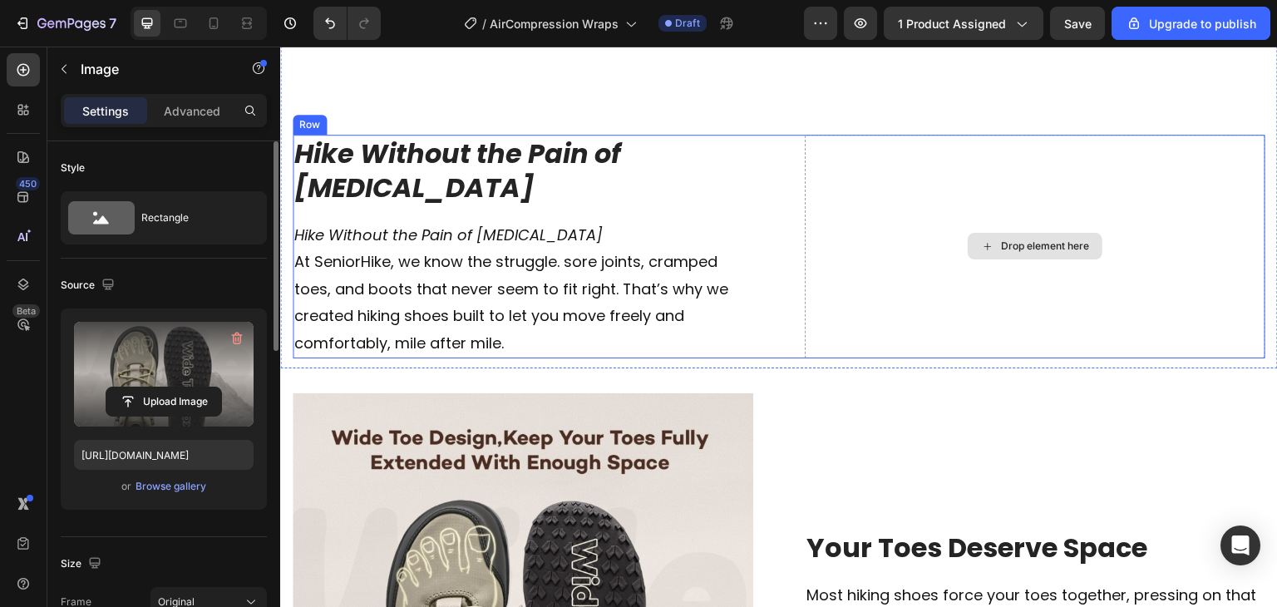
click at [1027, 233] on div "Drop element here" at bounding box center [1035, 246] width 135 height 27
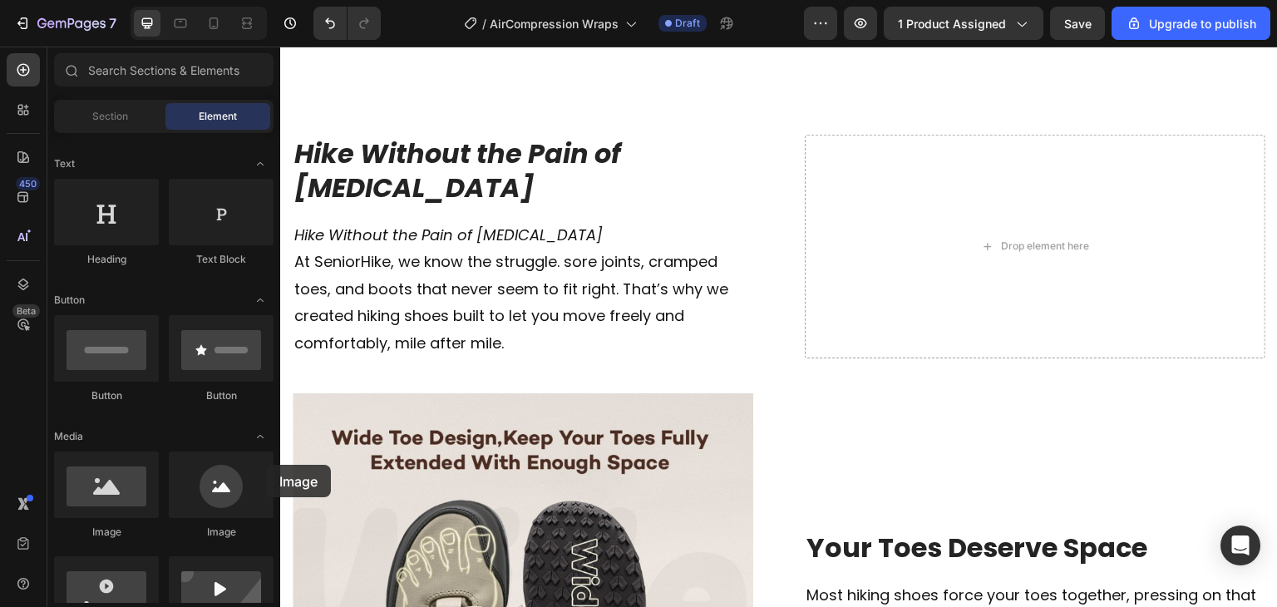
drag, startPoint x: 380, startPoint y: 558, endPoint x: 897, endPoint y: 385, distance: 545.4
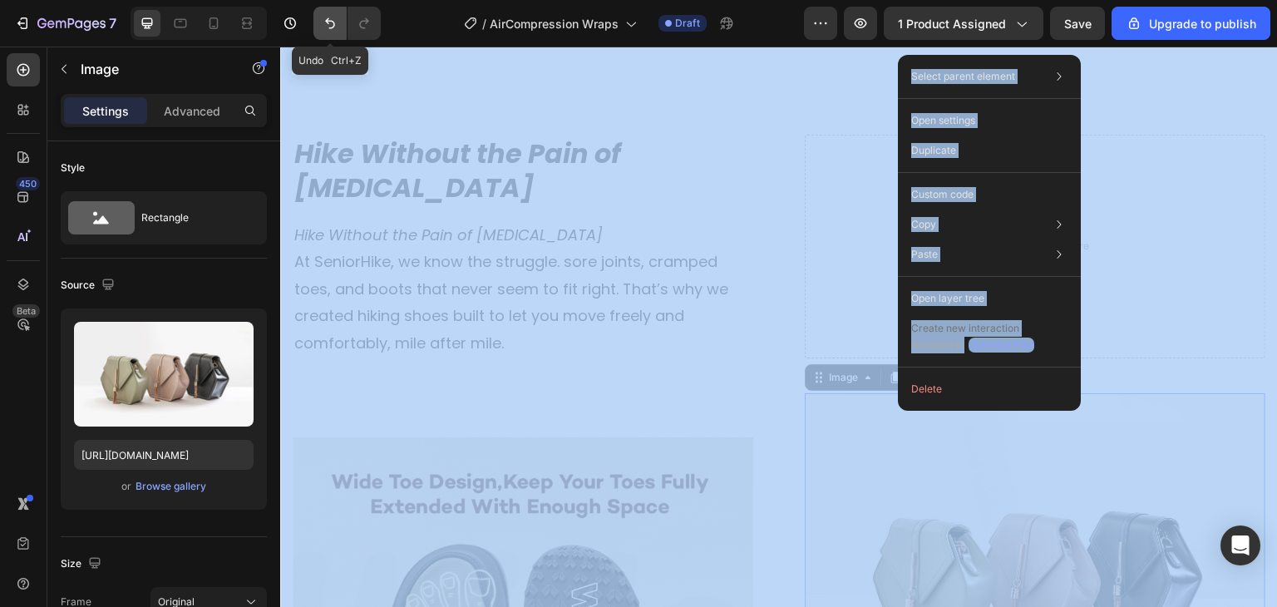
click at [319, 27] on button "Undo/Redo" at bounding box center [330, 23] width 33 height 33
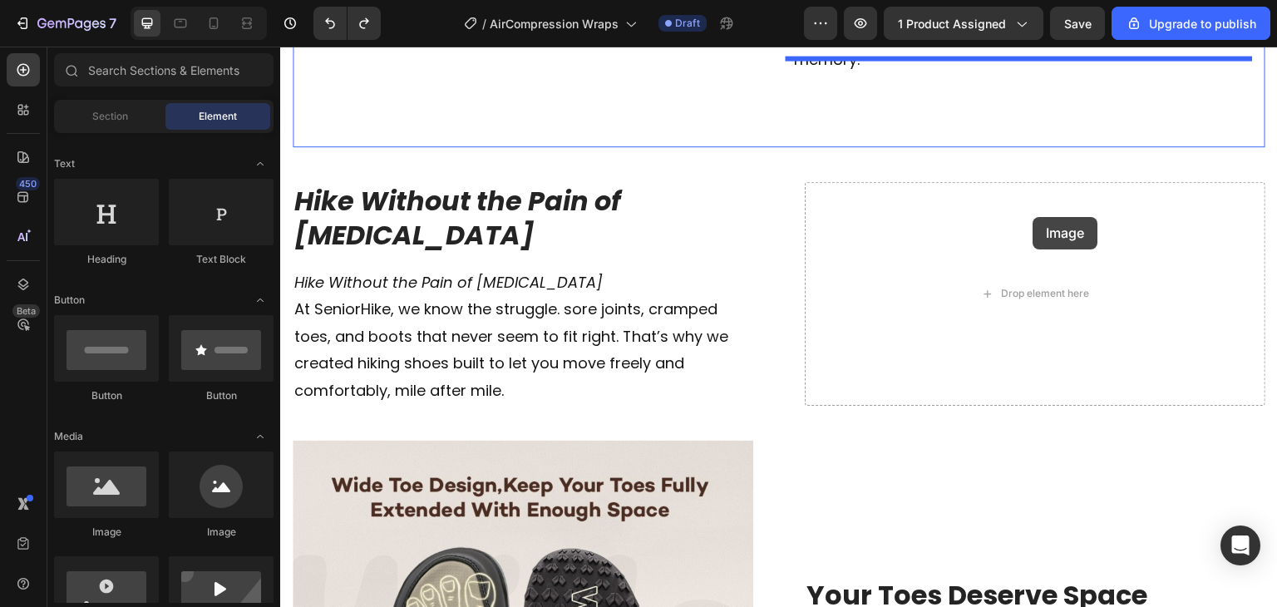
scroll to position [3329, 0]
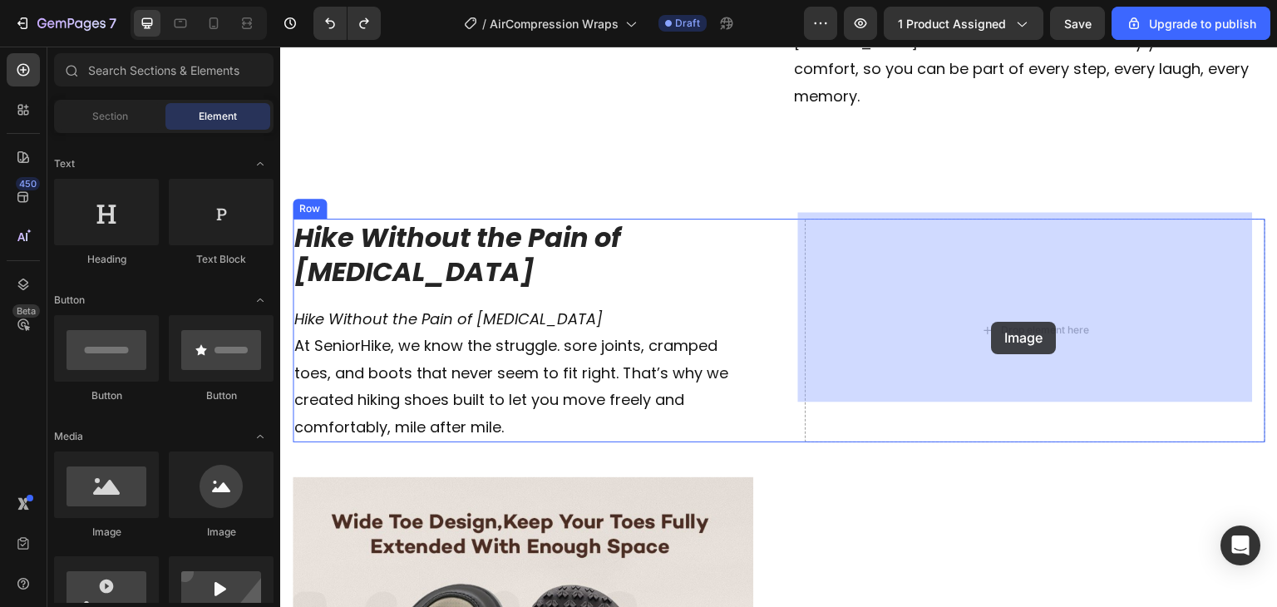
drag, startPoint x: 415, startPoint y: 517, endPoint x: 993, endPoint y: 319, distance: 611.2
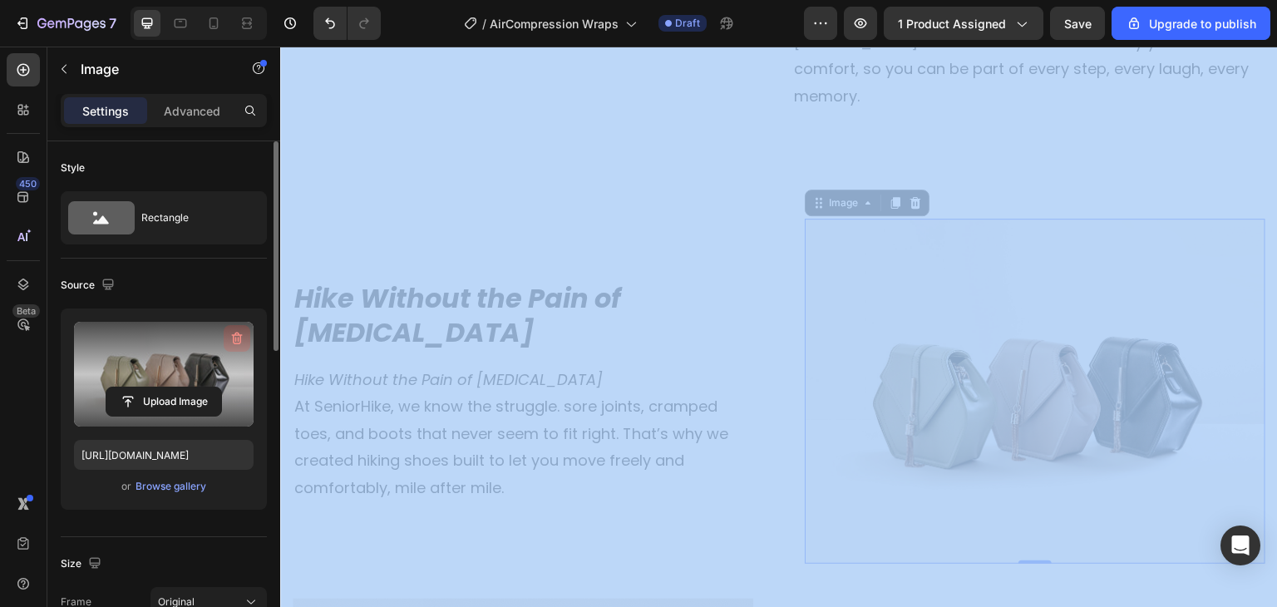
click at [236, 347] on button "button" at bounding box center [237, 338] width 27 height 27
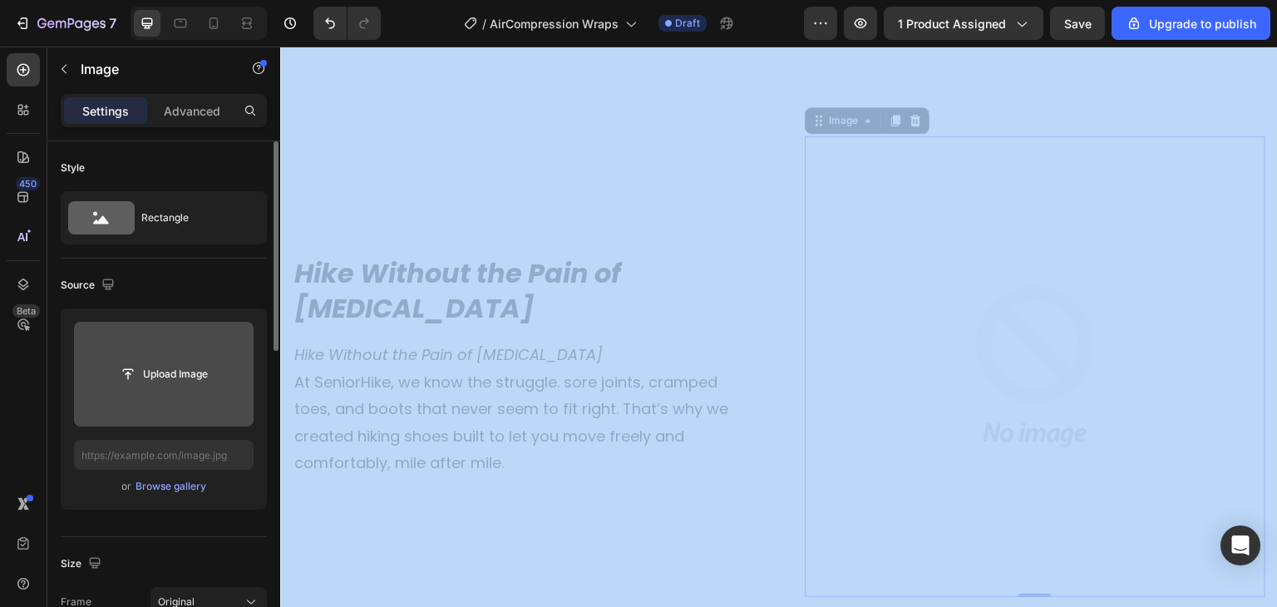
scroll to position [3410, 0]
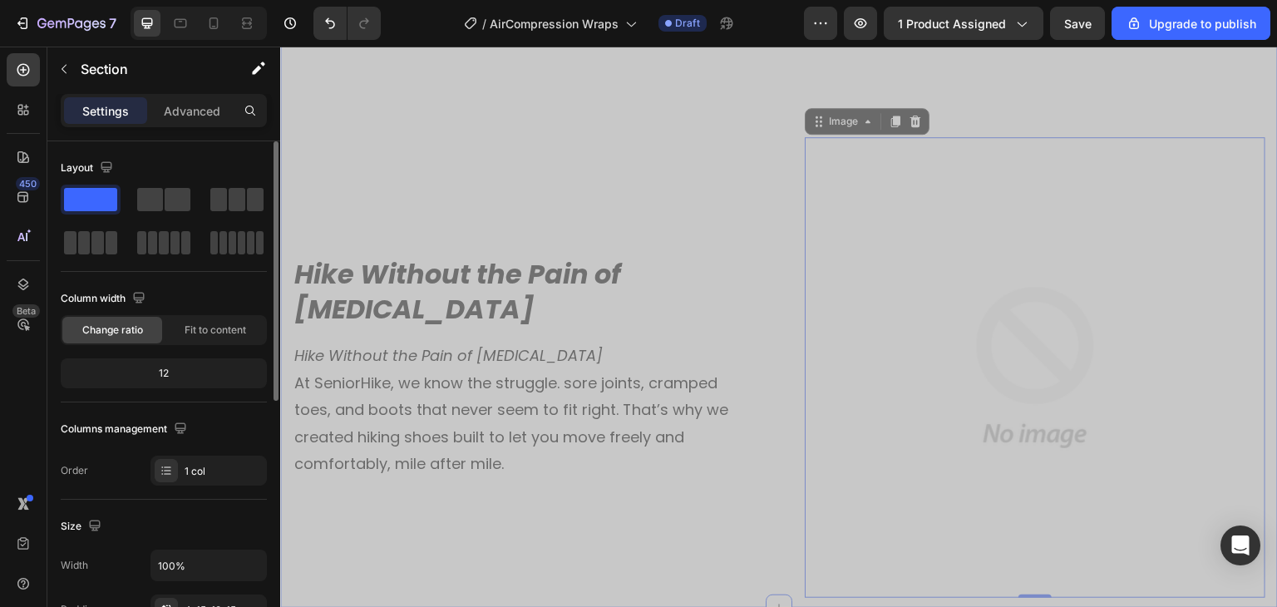
click at [782, 101] on div "Tired of falling behind? Heading Image It’s not easy being the one who falls be…" at bounding box center [779, 88] width 973 height 1020
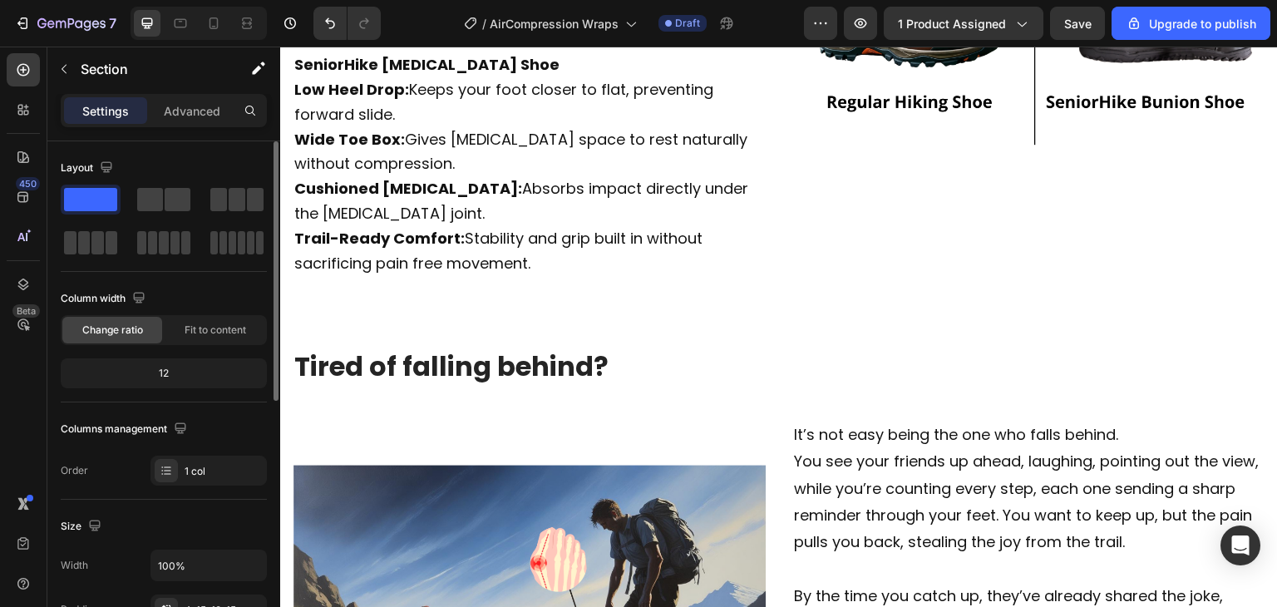
scroll to position [3117, 0]
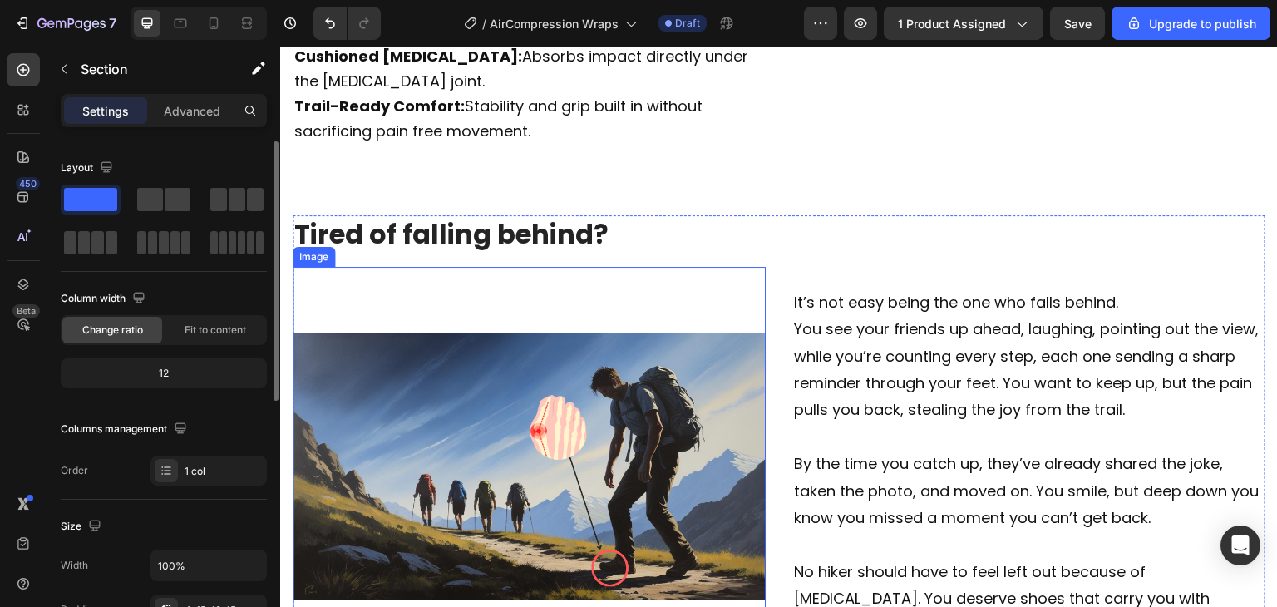
click at [536, 387] on img at bounding box center [529, 503] width 473 height 473
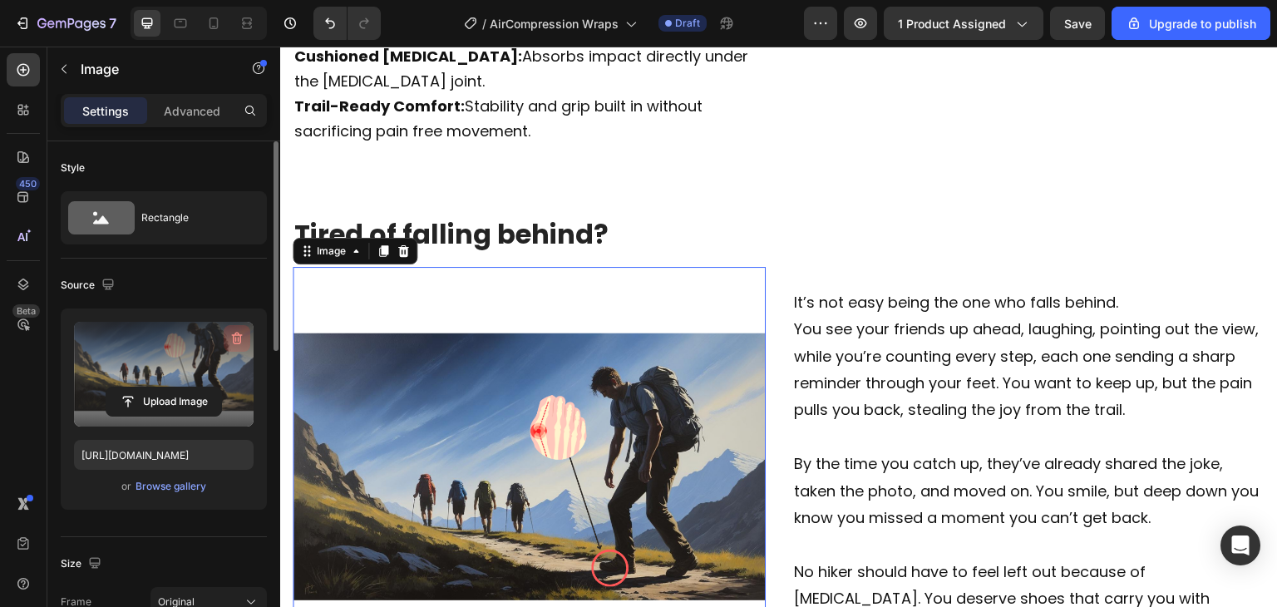
click at [230, 334] on icon "button" at bounding box center [237, 338] width 17 height 17
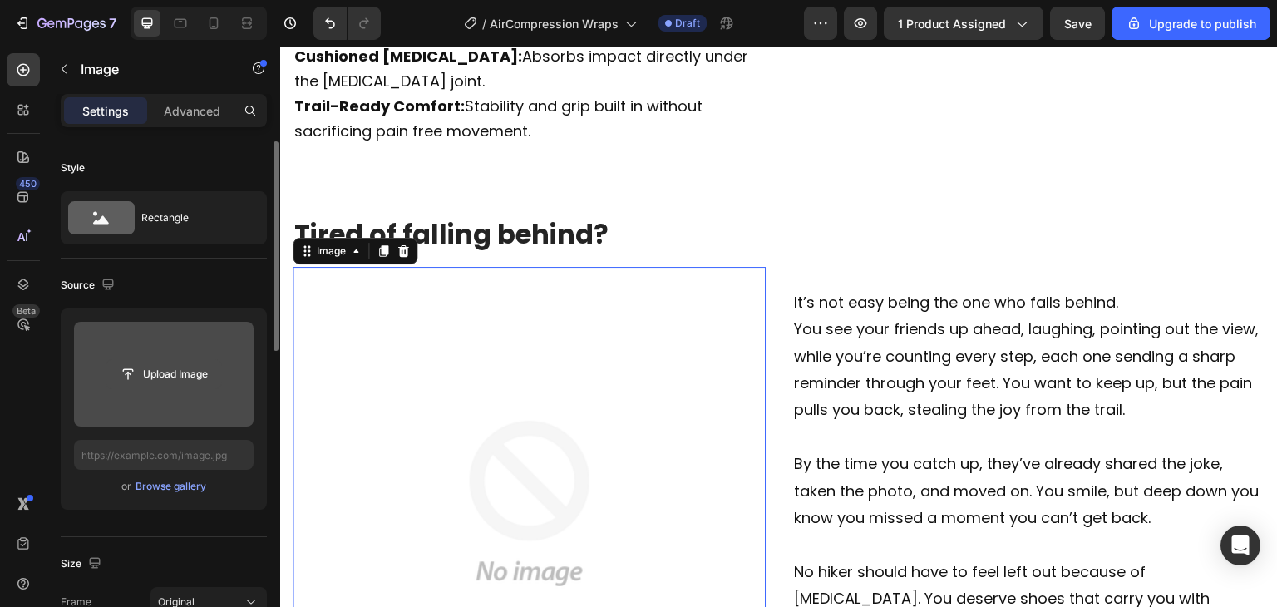
click at [173, 387] on input "file" at bounding box center [163, 374] width 115 height 28
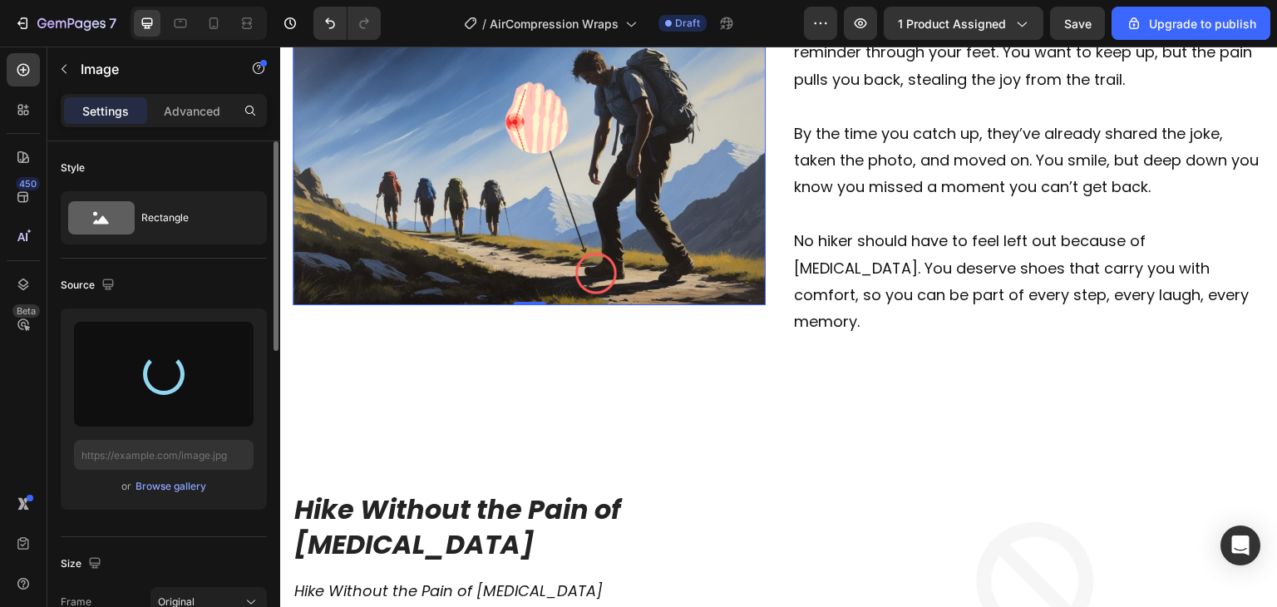
type input "[URL][DOMAIN_NAME]"
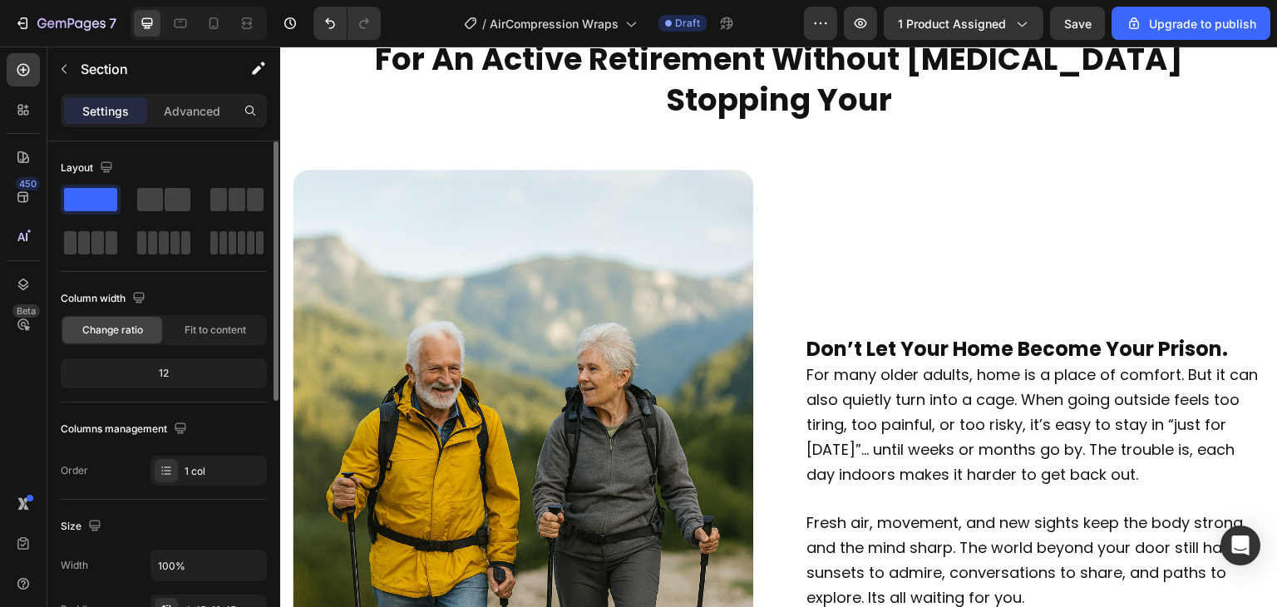
scroll to position [1847, 0]
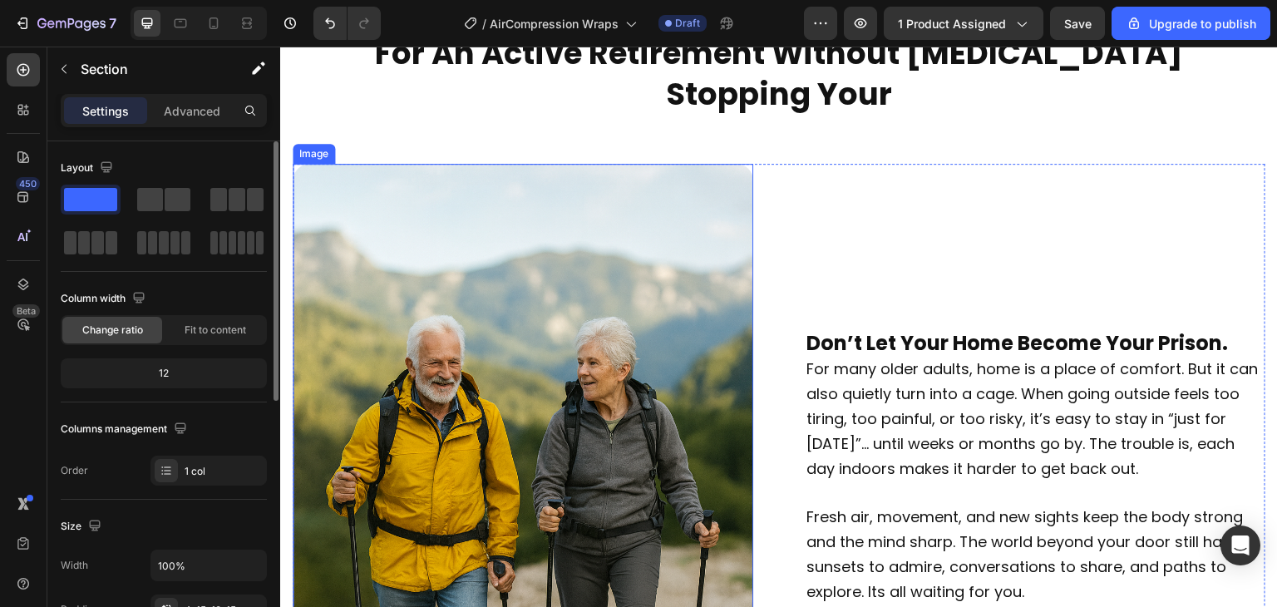
click at [624, 284] on img at bounding box center [523, 509] width 461 height 691
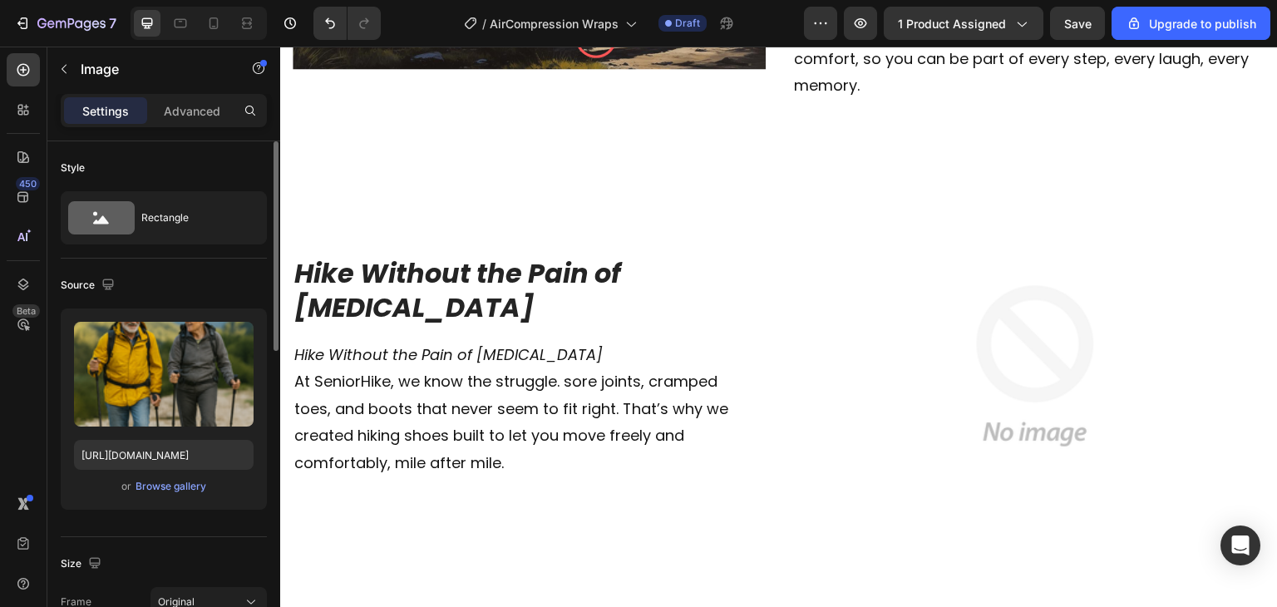
scroll to position [3577, 0]
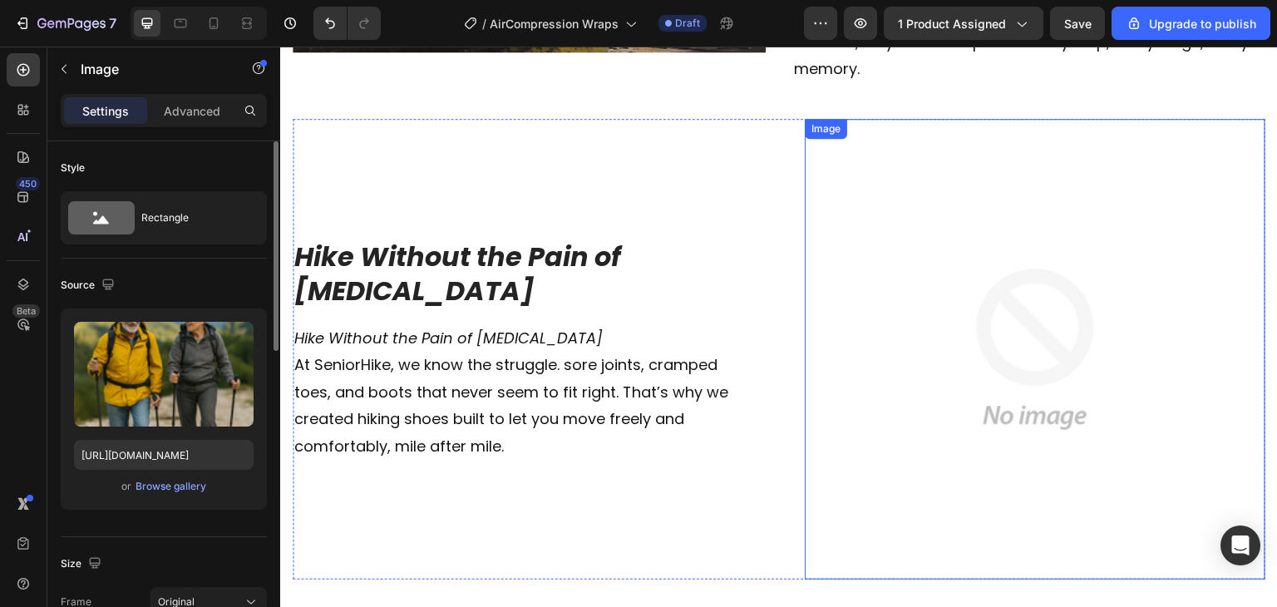
click at [977, 315] on img at bounding box center [1035, 349] width 461 height 461
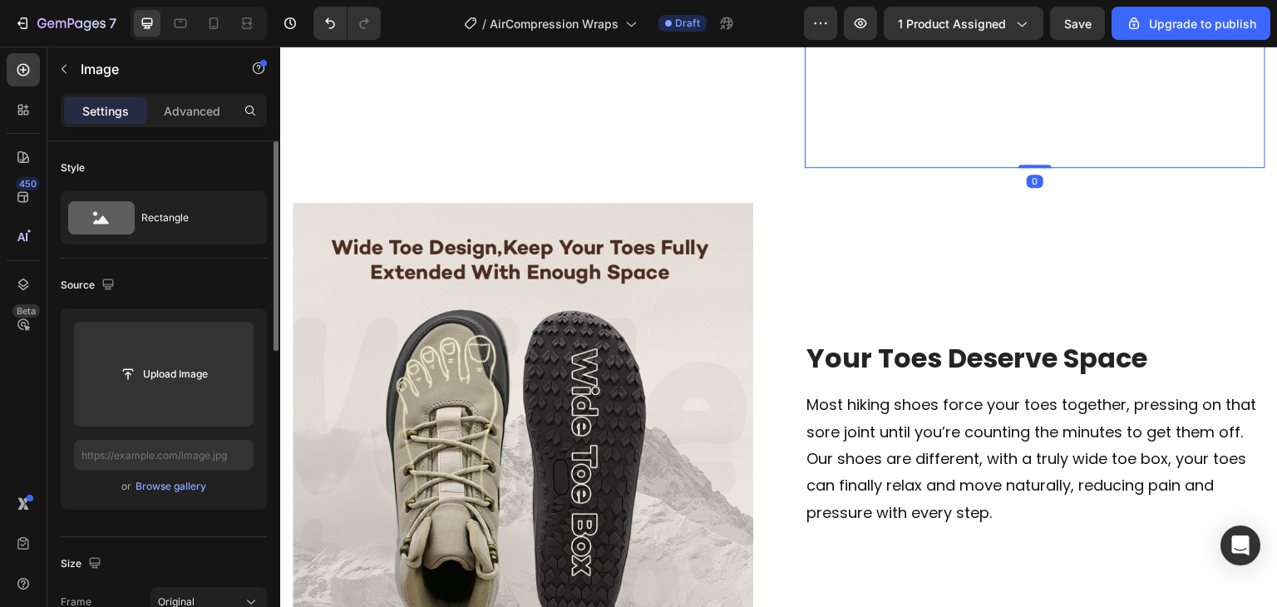
scroll to position [3653, 0]
